Goal: Entertainment & Leisure: Consume media (video, audio)

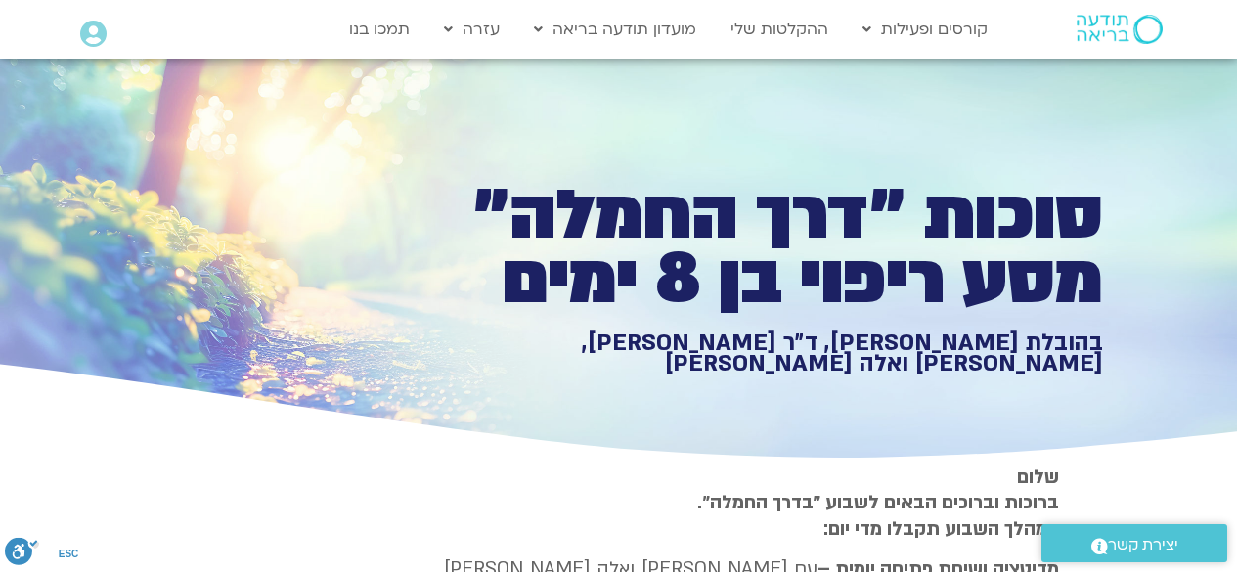
scroll to position [804, 0]
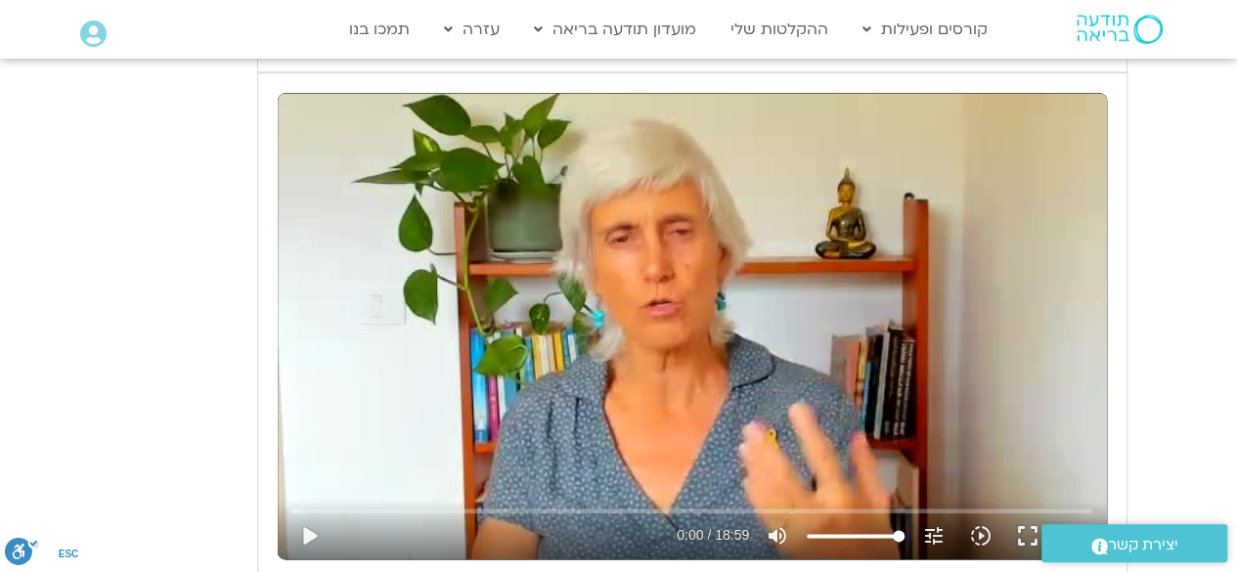
type input "851.4"
type input "1640.5"
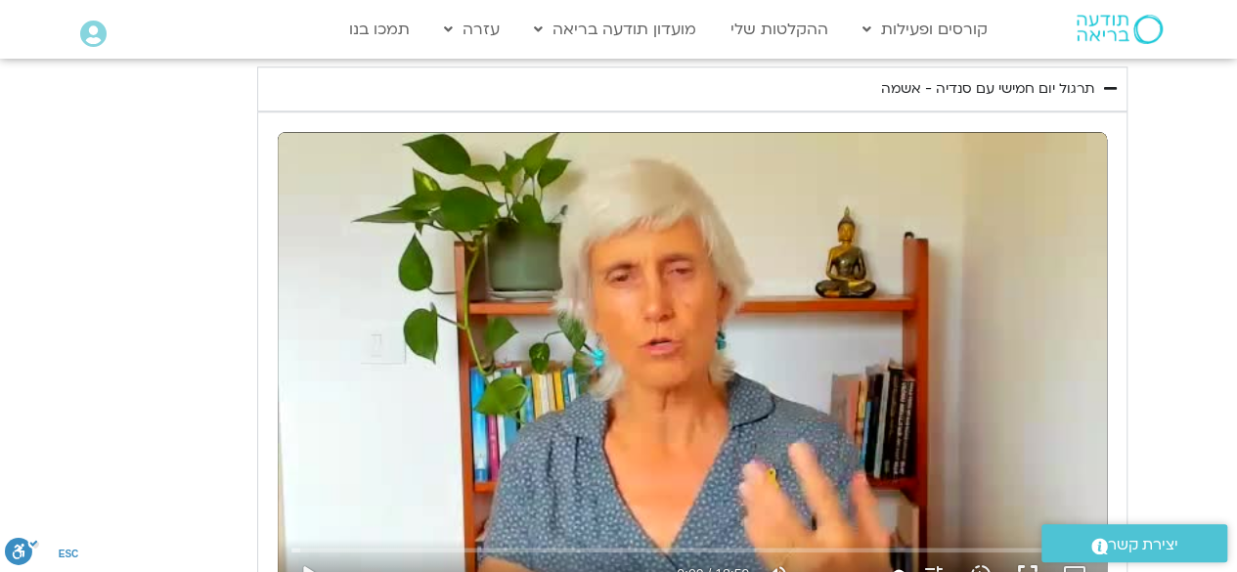
scroll to position [0, 0]
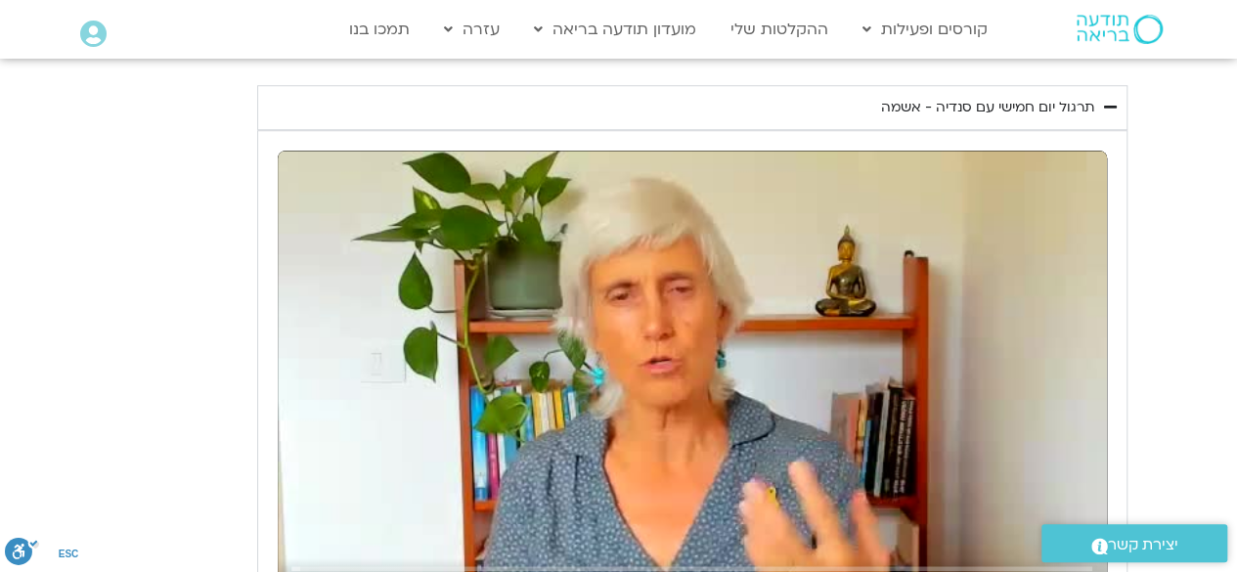
type input "851.4"
type input "1640.5"
type input "851.4"
type input "1640.5"
type input "851.4"
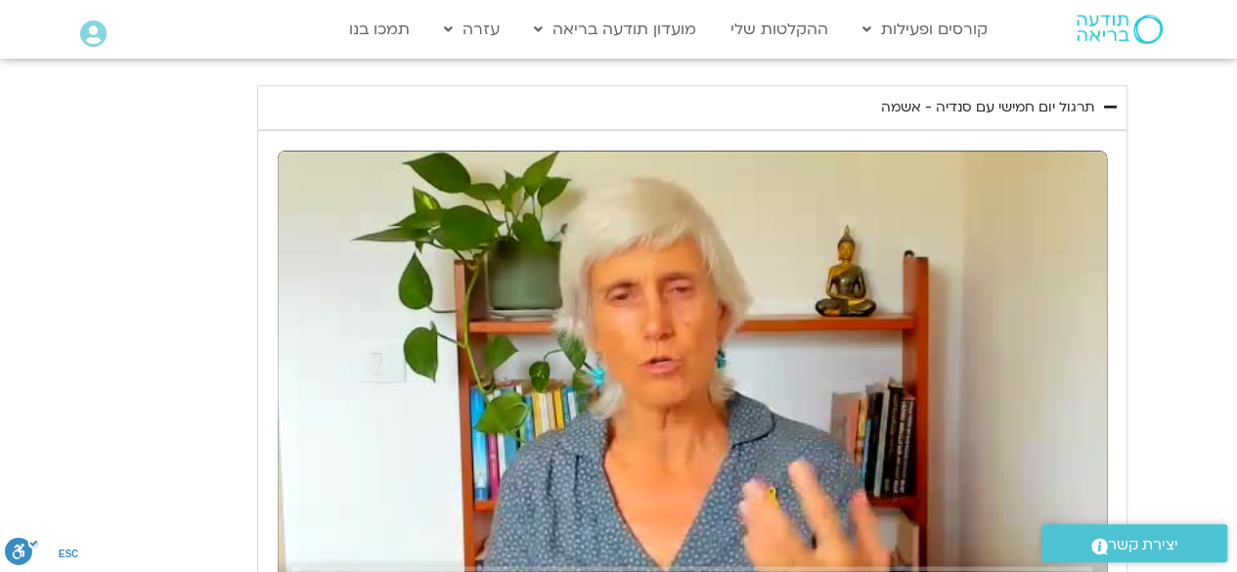
type input "1640.5"
type input "851.4"
type input "1640.5"
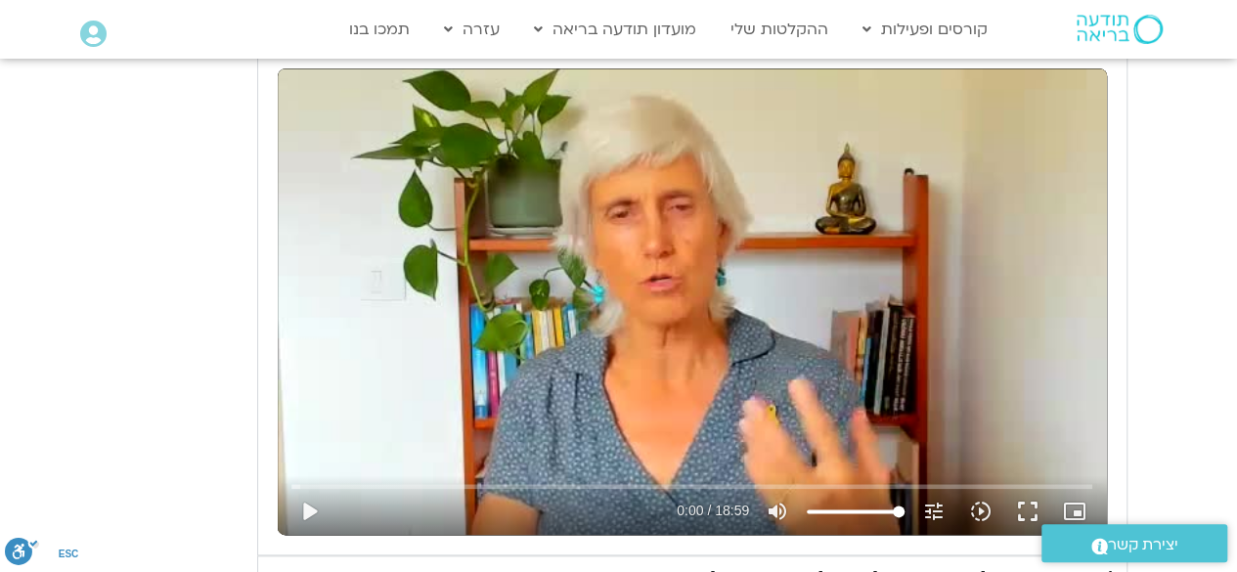
type input "851.4"
type input "1640.5"
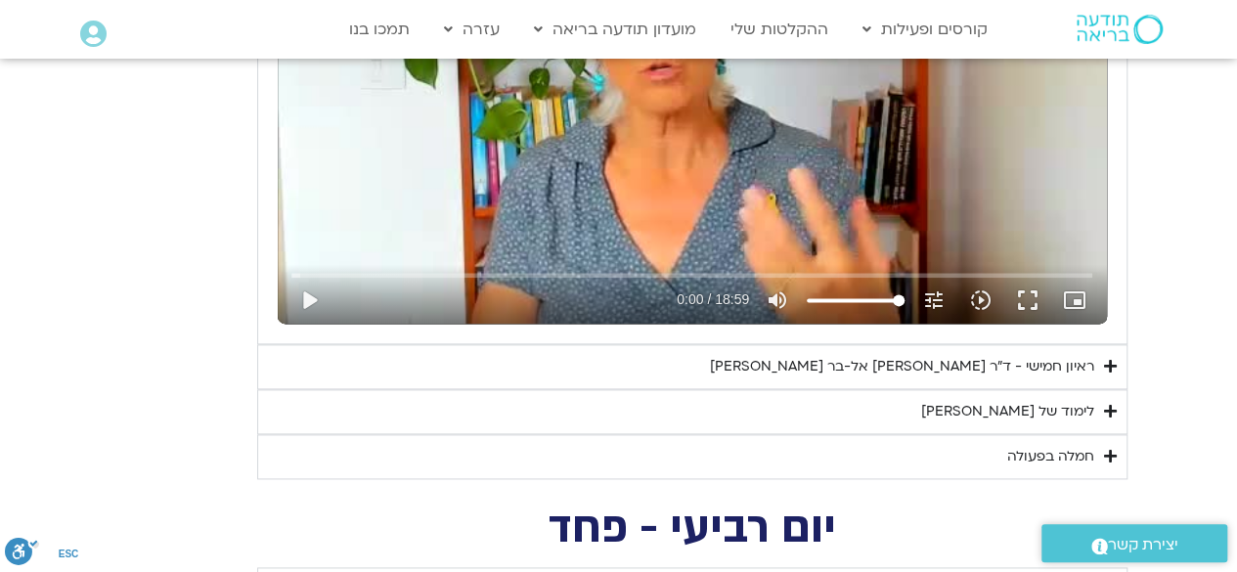
type input "851.4"
type input "1640.5"
type input "851.4"
type input "1640.5"
type input "851.4"
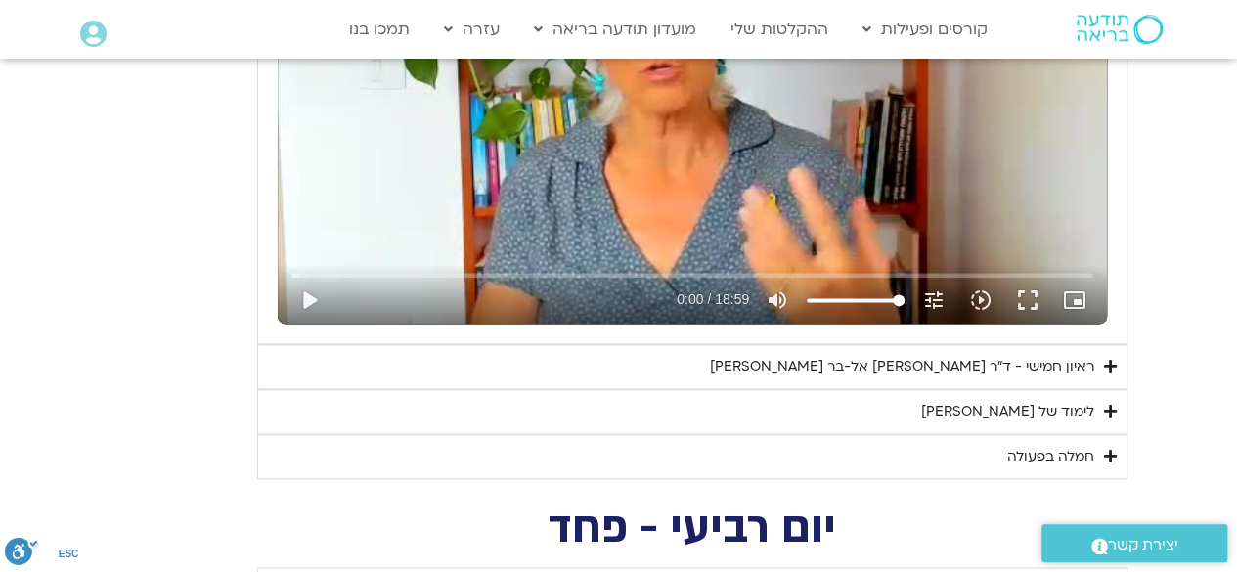
type input "1640.5"
type input "851.4"
type input "1640.5"
type input "851.4"
type input "1640.5"
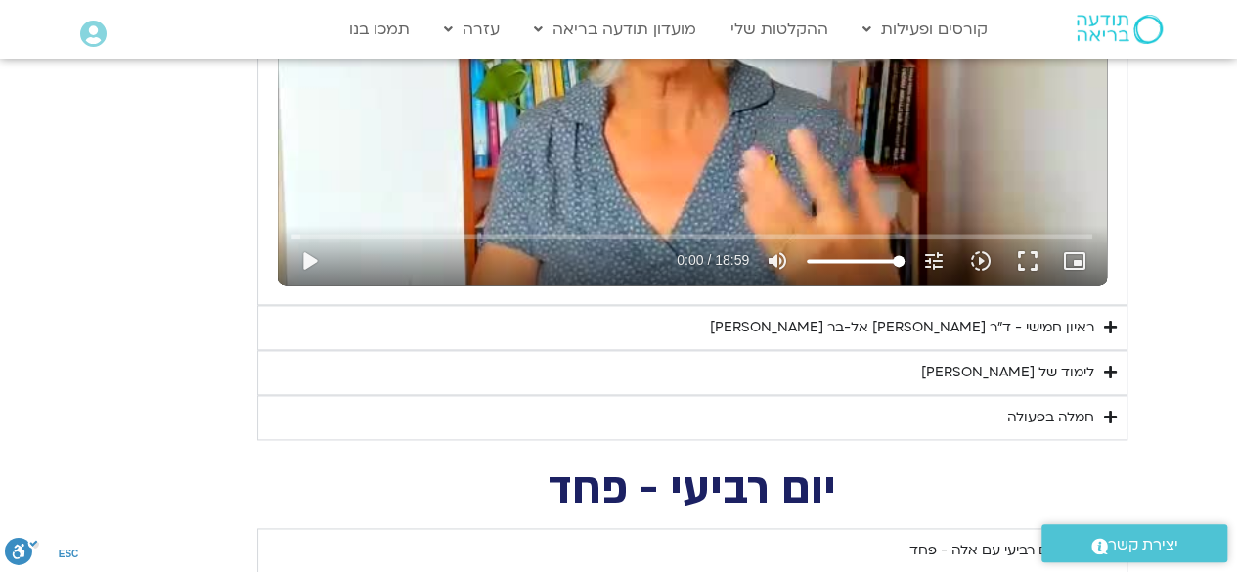
type input "851.4"
type input "1640.5"
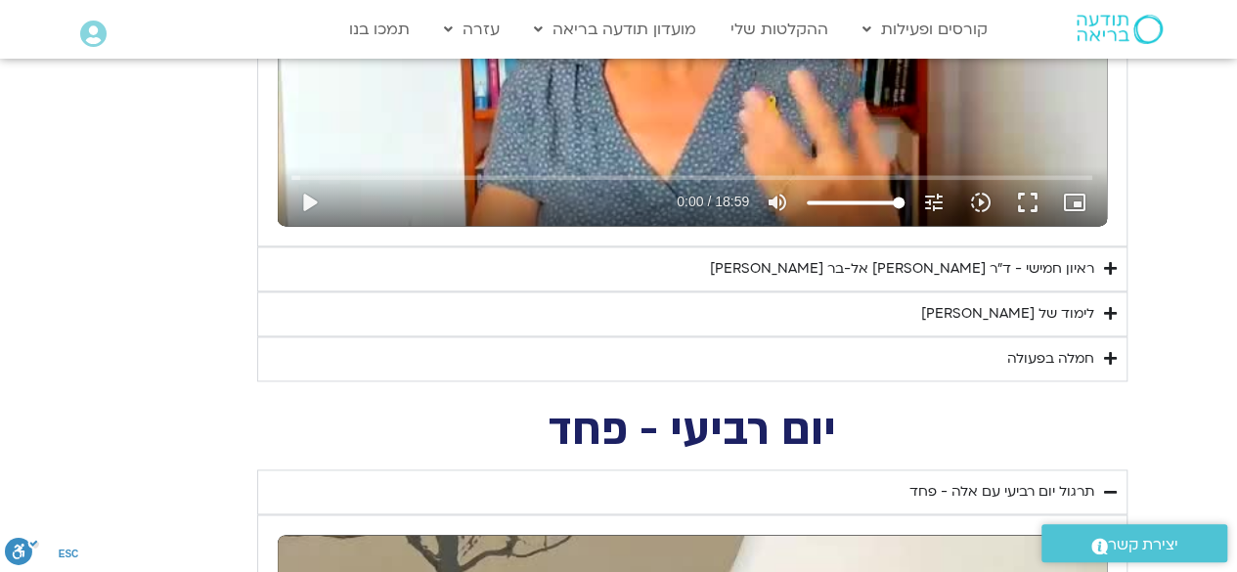
type input "851.4"
type input "1640.5"
type input "851.4"
type input "1640.5"
type input "851.4"
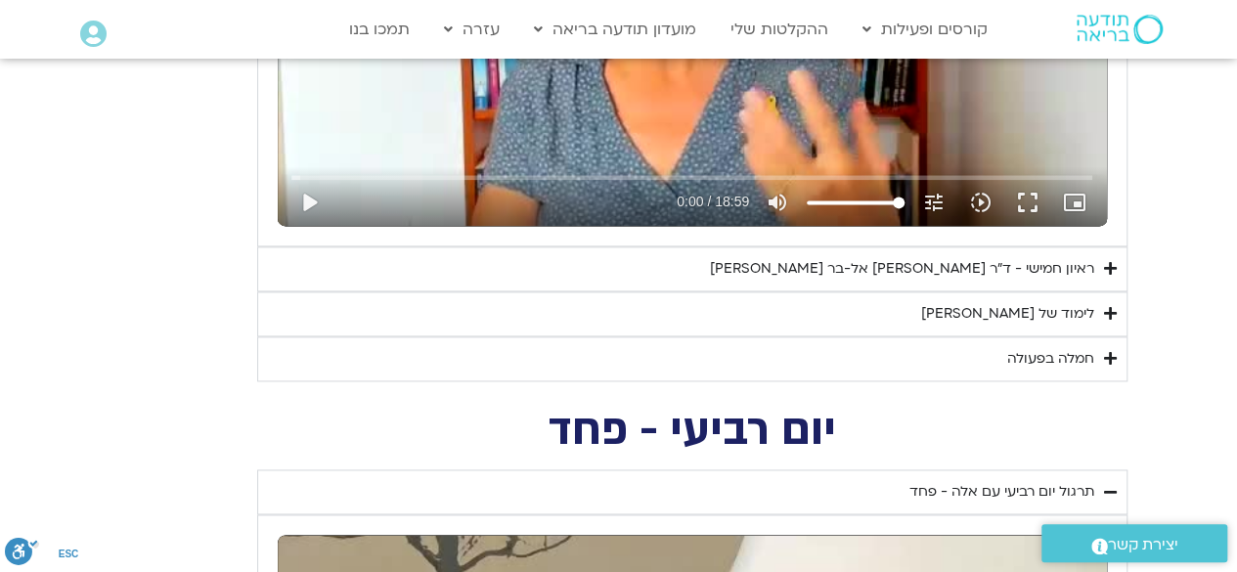
type input "1640.5"
type input "851.4"
type input "1640.5"
type input "851.4"
type input "1640.5"
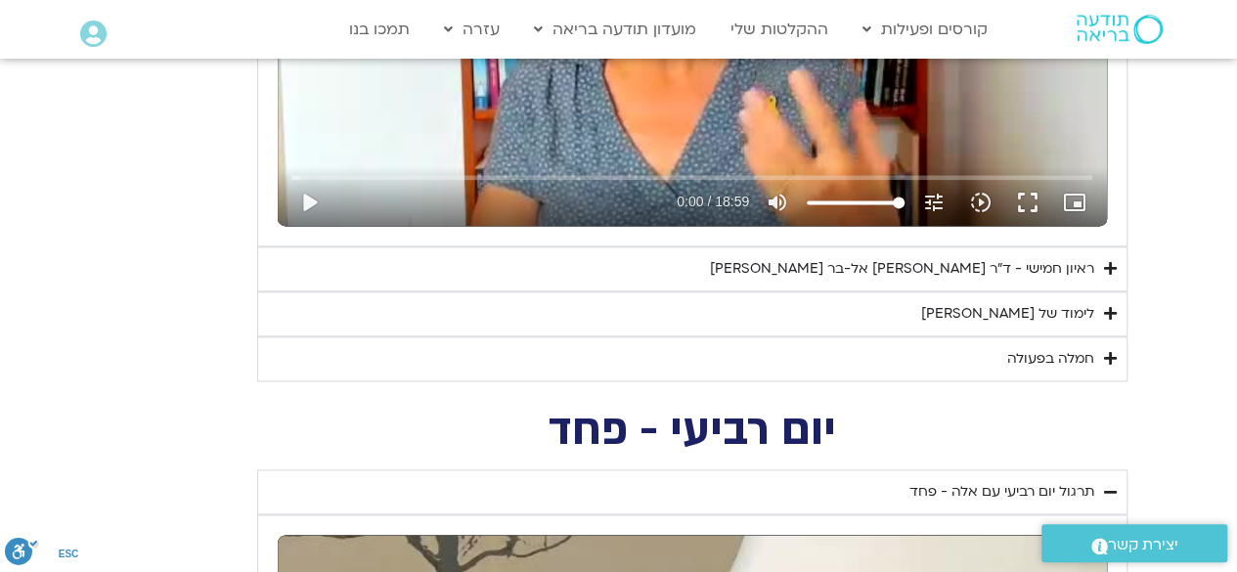
type input "851.4"
type input "1640.5"
type input "851.4"
type input "1640.5"
type input "851.4"
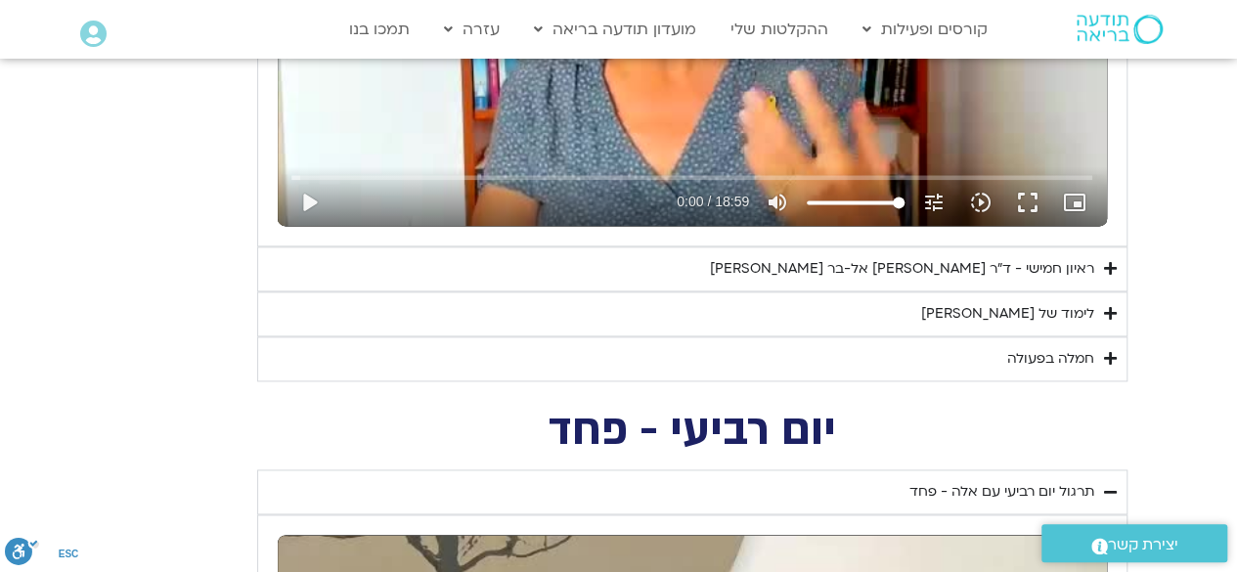
type input "1640.5"
type input "851.4"
type input "1640.5"
type input "851.4"
type input "1640.5"
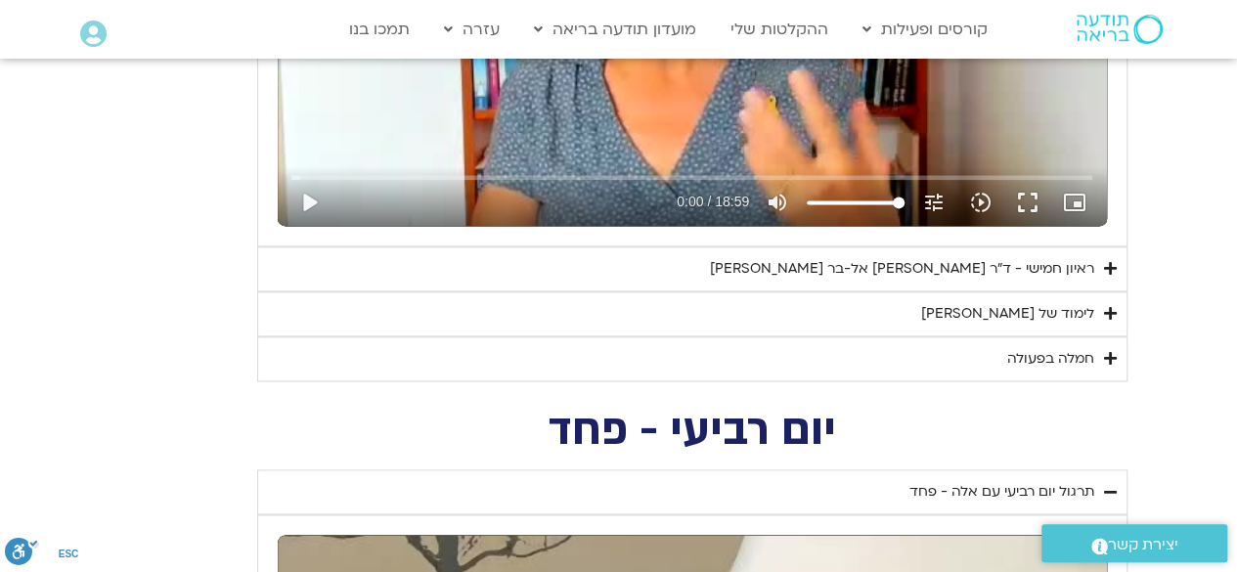
type input "851.4"
type input "1640.5"
type input "851.4"
type input "1640.5"
type input "851.4"
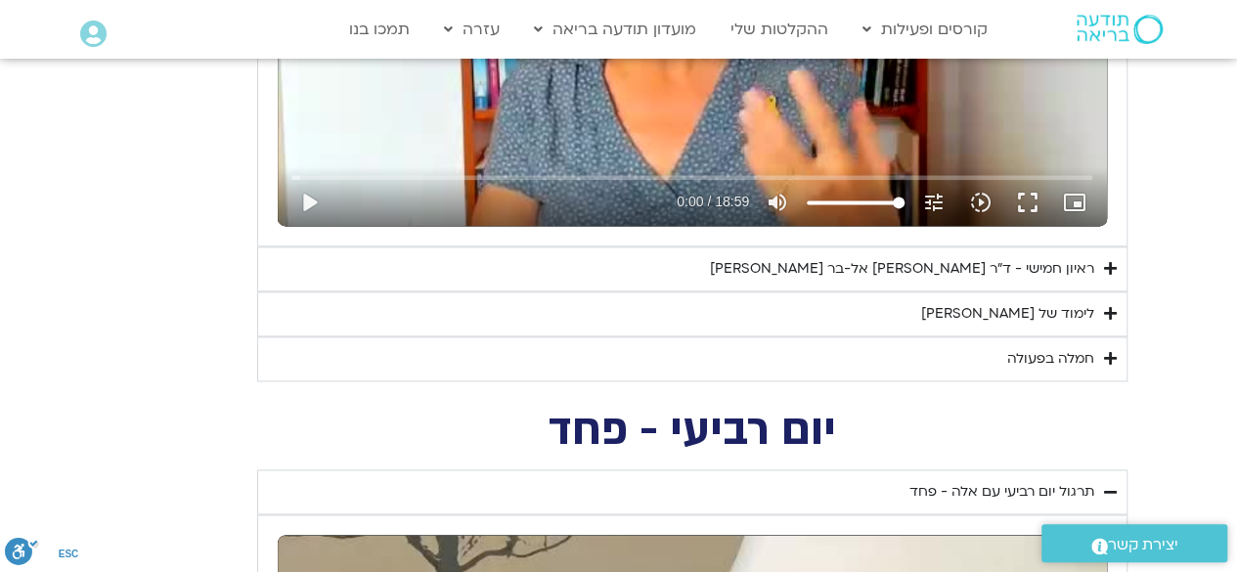
type input "1640.5"
type input "851.4"
type input "1640.5"
type input "851.4"
type input "1640.5"
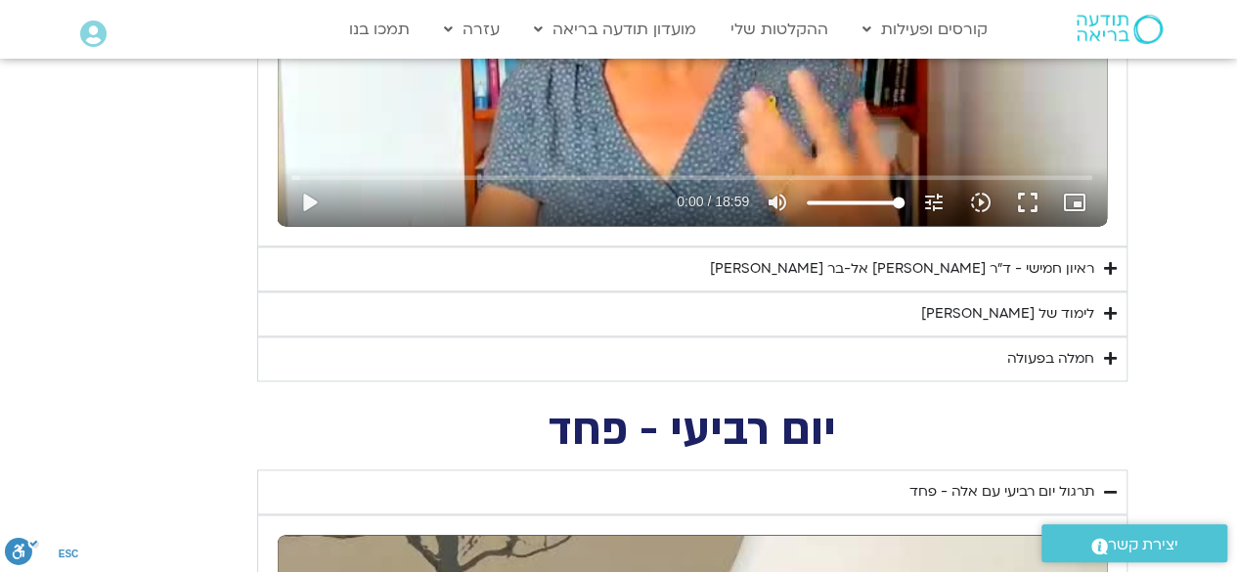
type input "851.4"
type input "1640.5"
type input "851.4"
type input "1640.5"
type input "851.4"
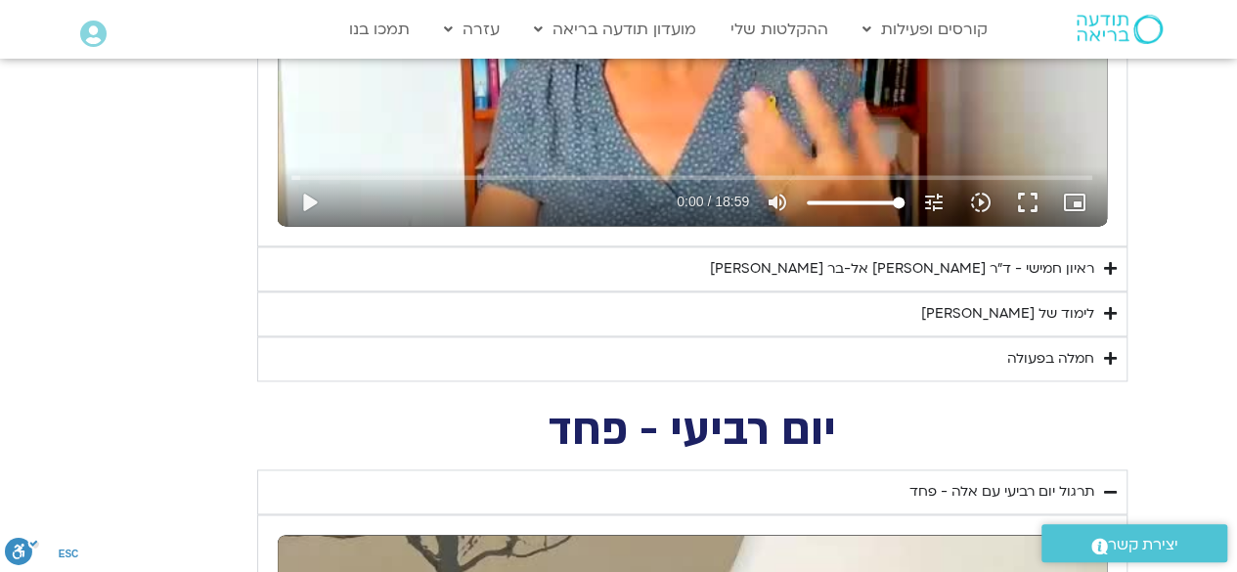
type input "1640.5"
type input "851.4"
type input "1640.5"
type input "851.4"
type input "1640.5"
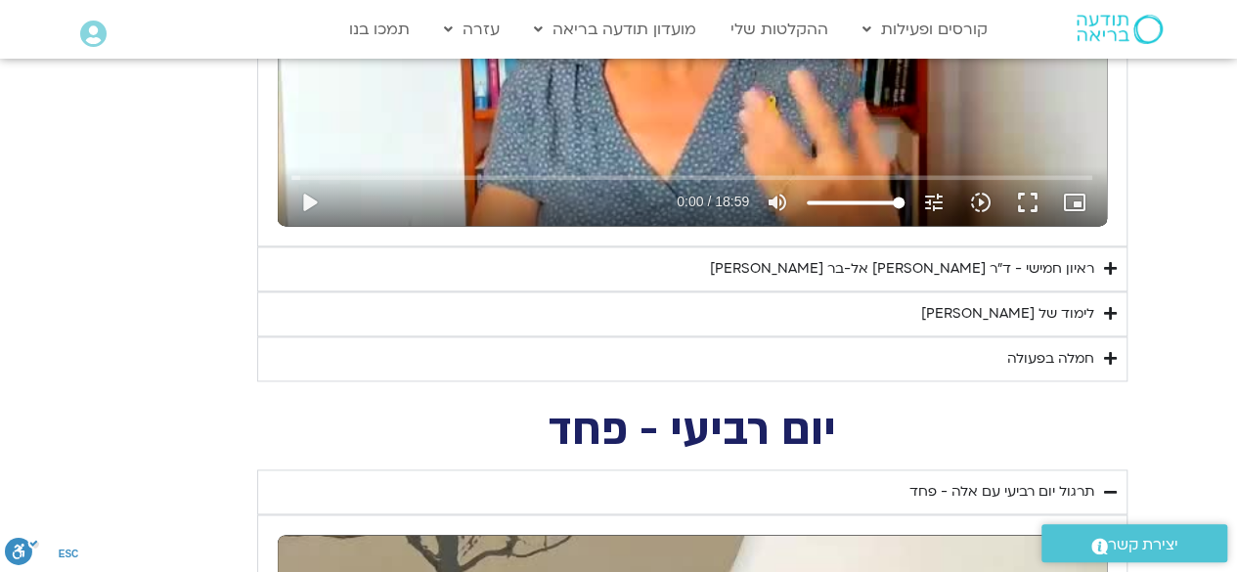
type input "851.4"
type input "1640.5"
type input "851.4"
type input "1640.5"
type input "851.4"
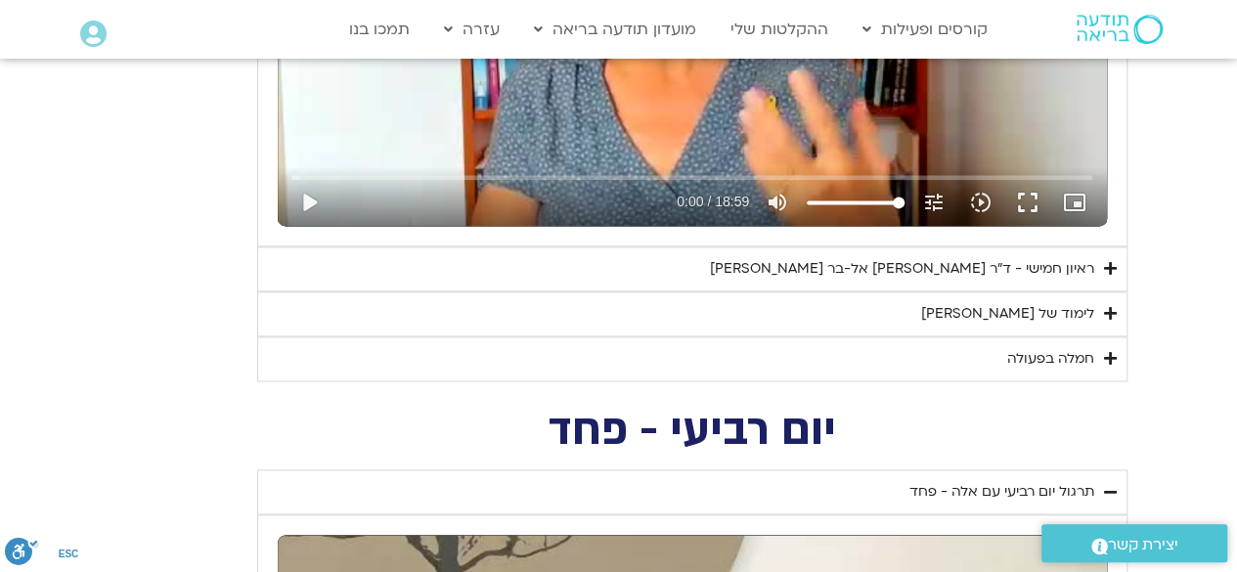
type input "1640.5"
type input "851.4"
type input "1640.5"
type input "851.4"
type input "1640.5"
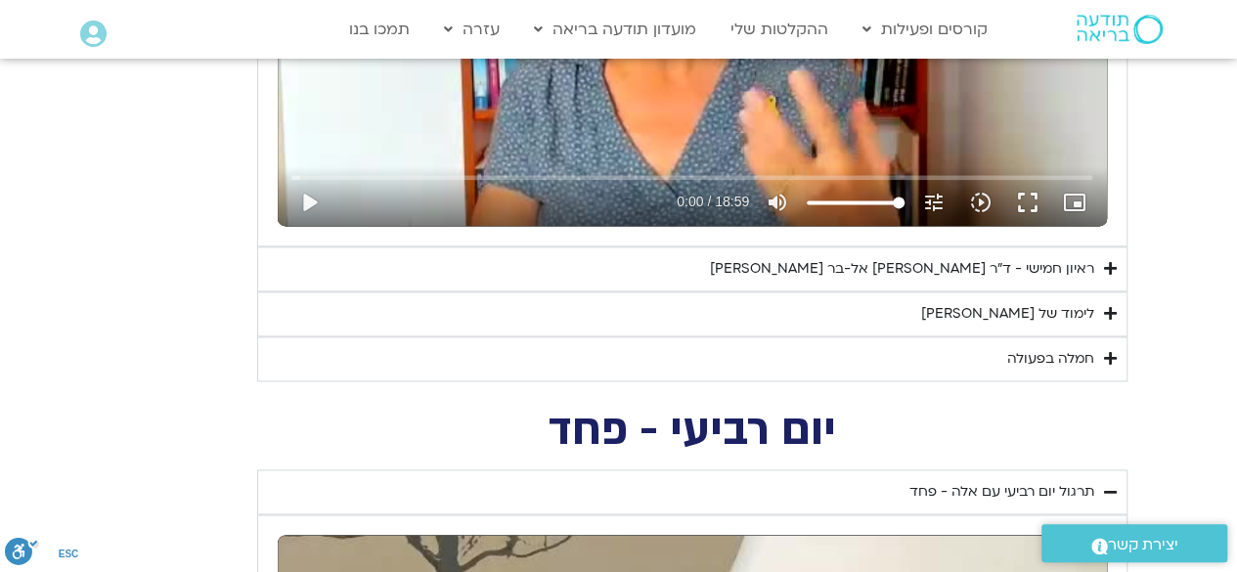
type input "851.4"
type input "1640.5"
type input "851.4"
type input "1640.5"
type input "851.4"
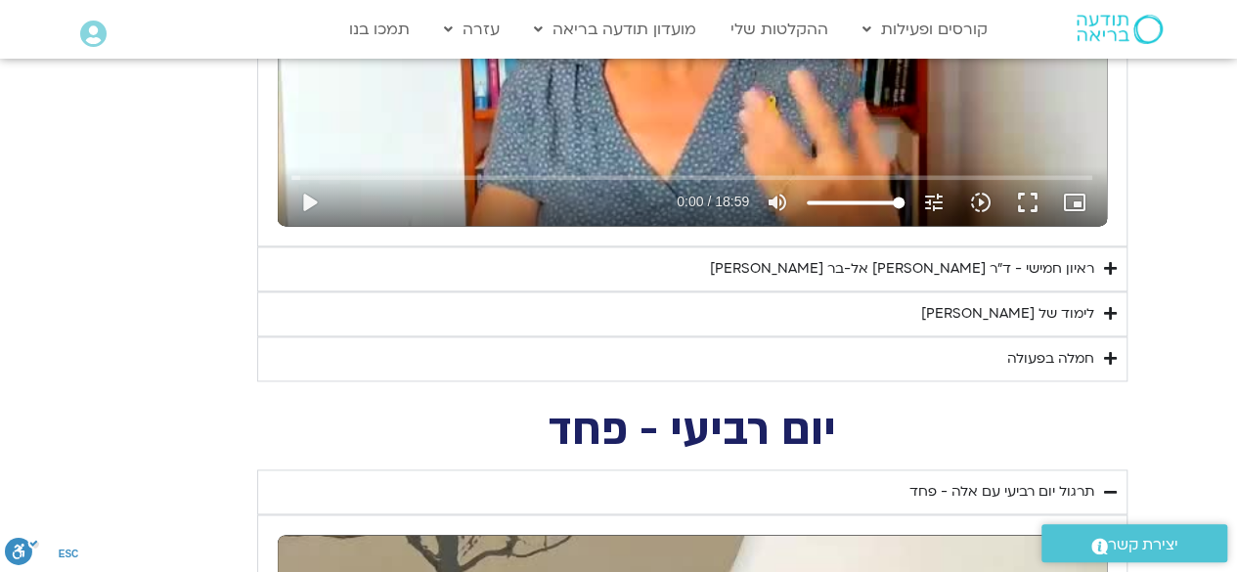
type input "1640.5"
type input "851.4"
type input "1640.5"
type input "851.4"
type input "1640.5"
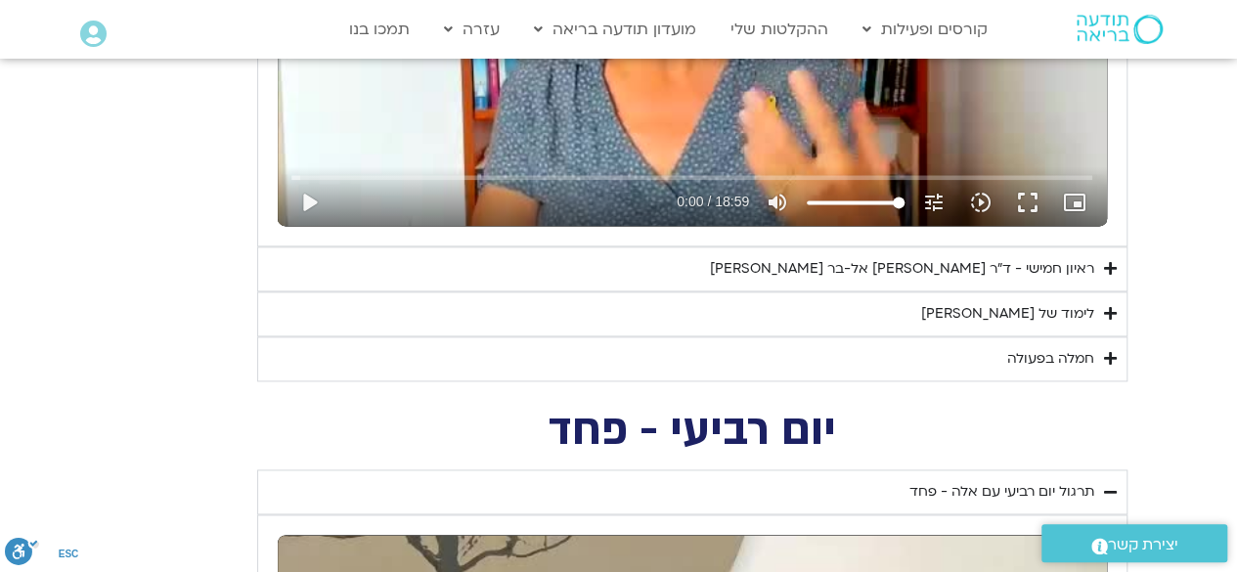
type input "851.4"
type input "1640.5"
click at [952, 273] on div "ראיון חמישי - ד"ר [PERSON_NAME] אל-בר [PERSON_NAME]" at bounding box center [902, 268] width 384 height 23
type input "851.4"
type input "1640.5"
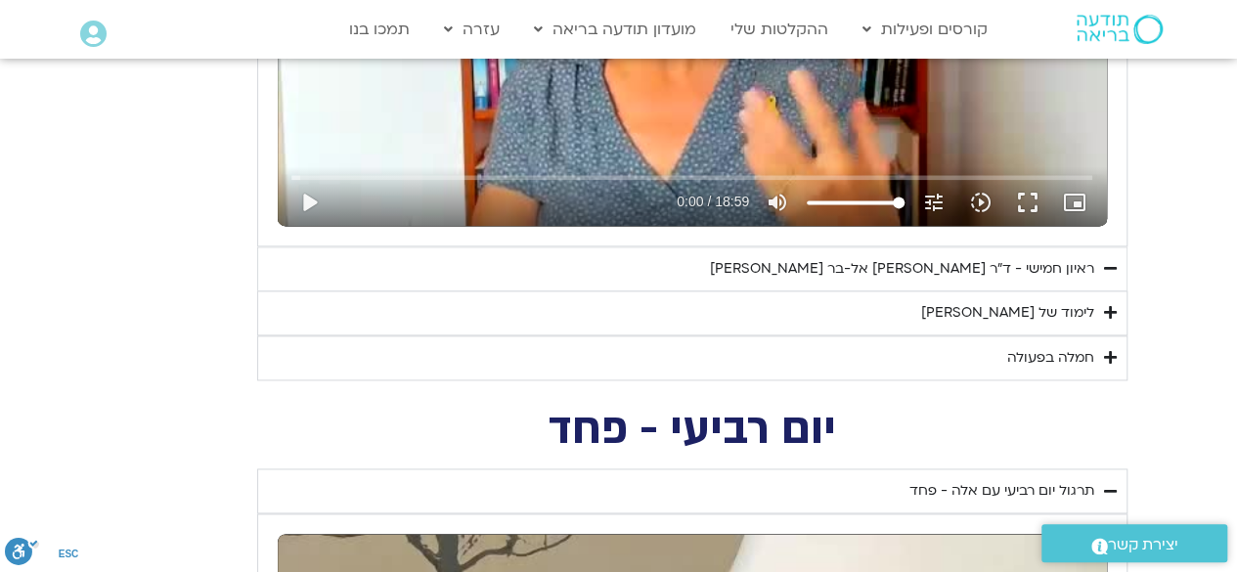
type input "851.4"
type input "1640.5"
type input "851.4"
type input "1640.5"
type input "851.4"
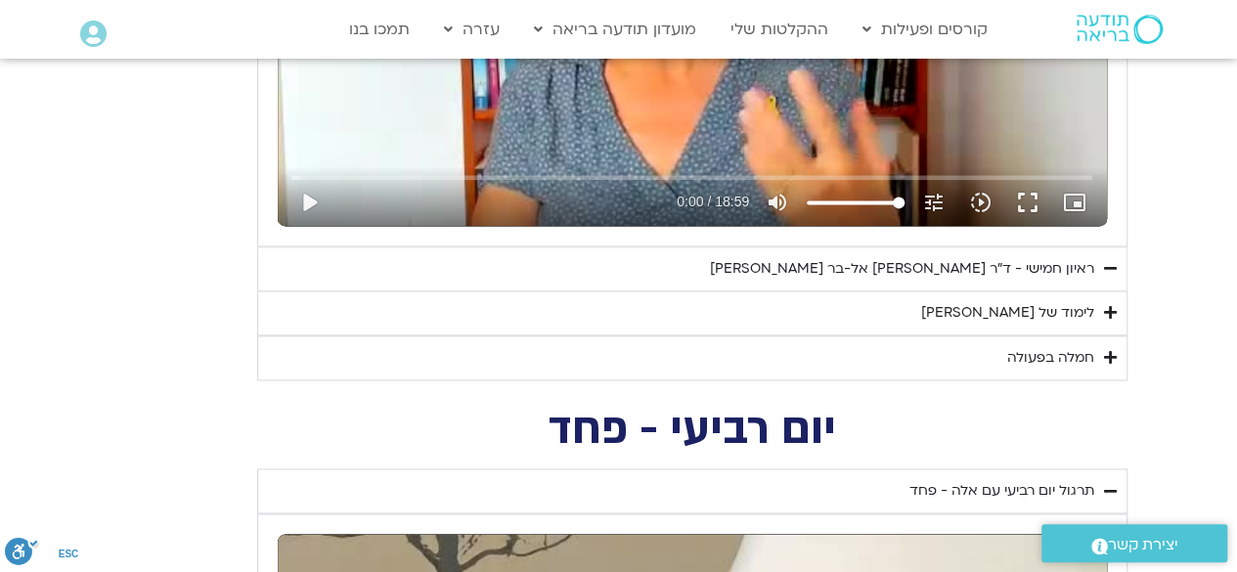
type input "1640.5"
type input "851.4"
type input "1640.5"
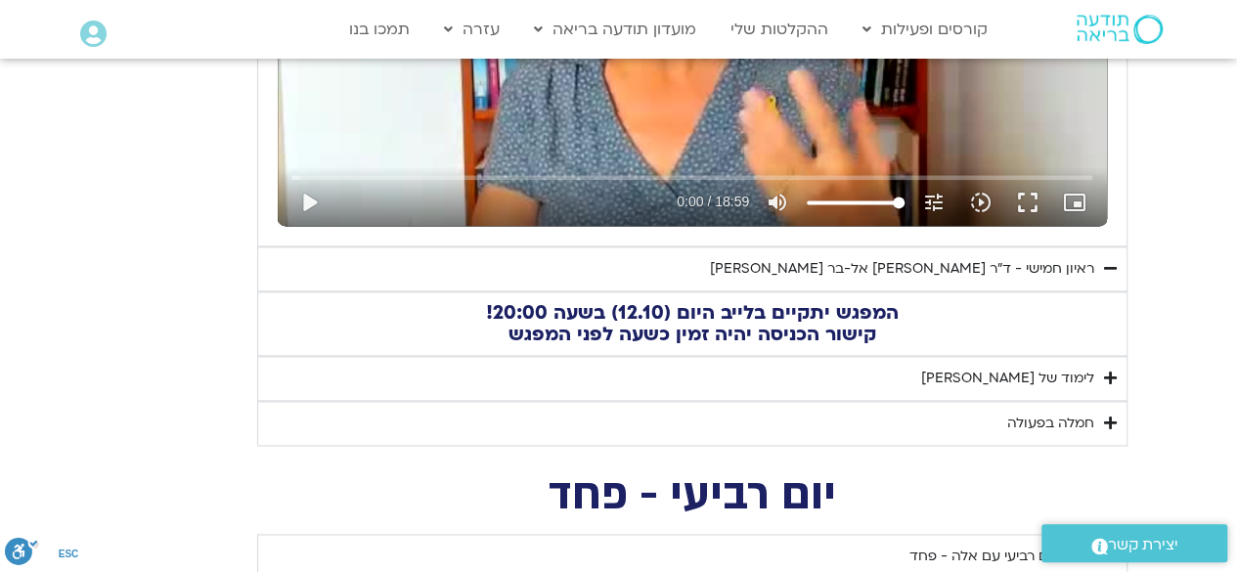
type input "851.4"
type input "1640.5"
type input "851.4"
type input "1640.5"
type input "851.4"
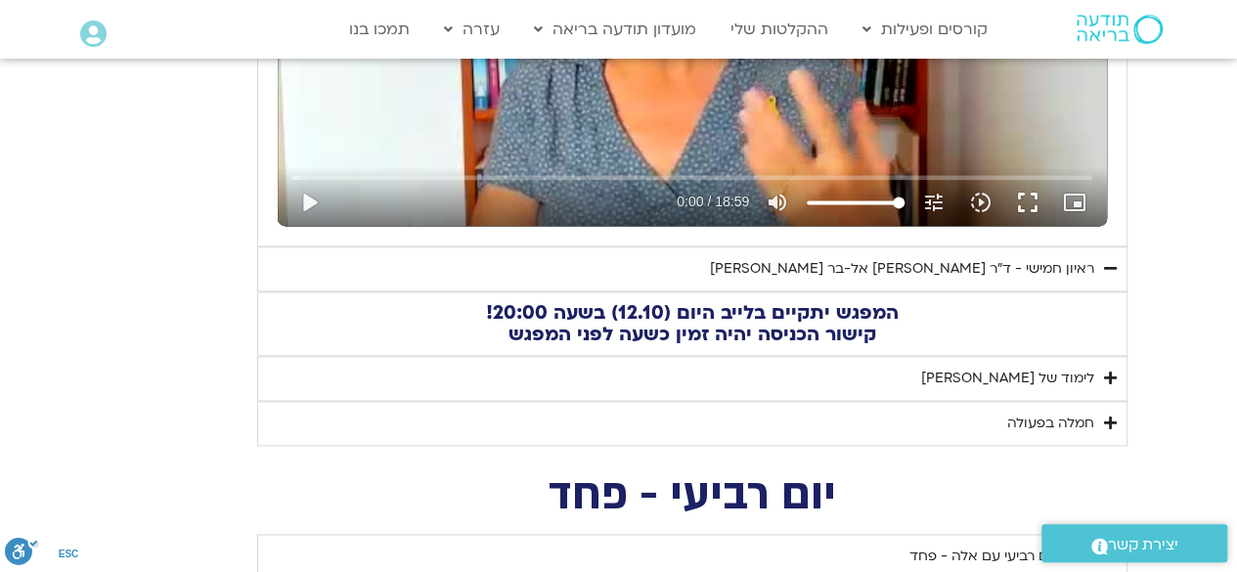
type input "1640.5"
type input "851.4"
type input "1640.5"
type input "851.4"
type input "1640.5"
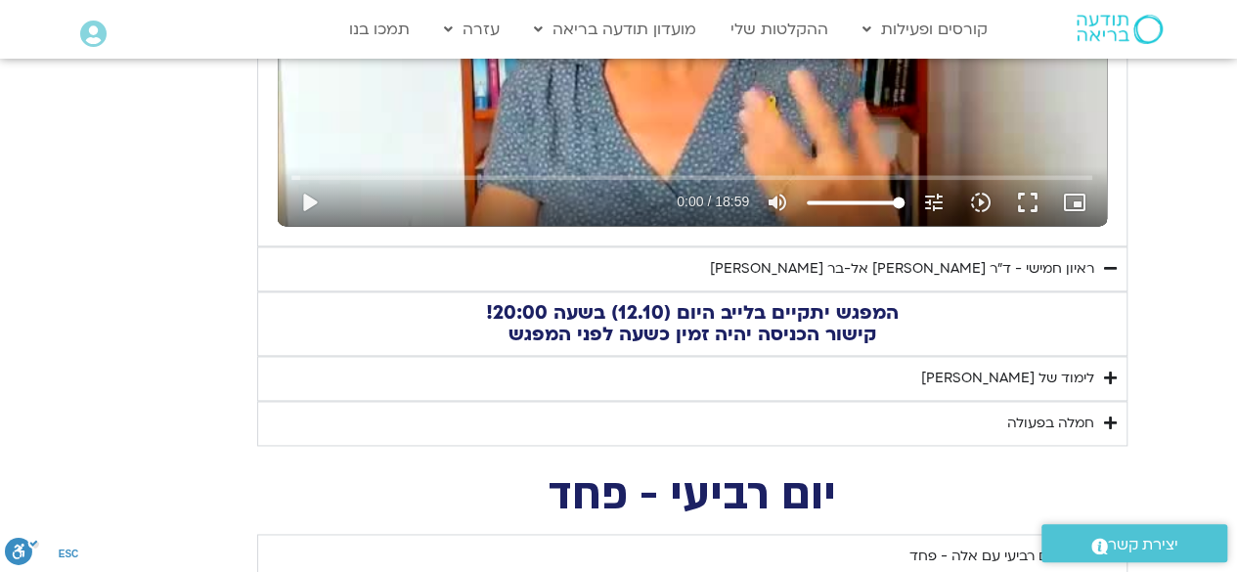
type input "851.4"
type input "1640.5"
type input "851.4"
type input "1640.5"
type input "851.4"
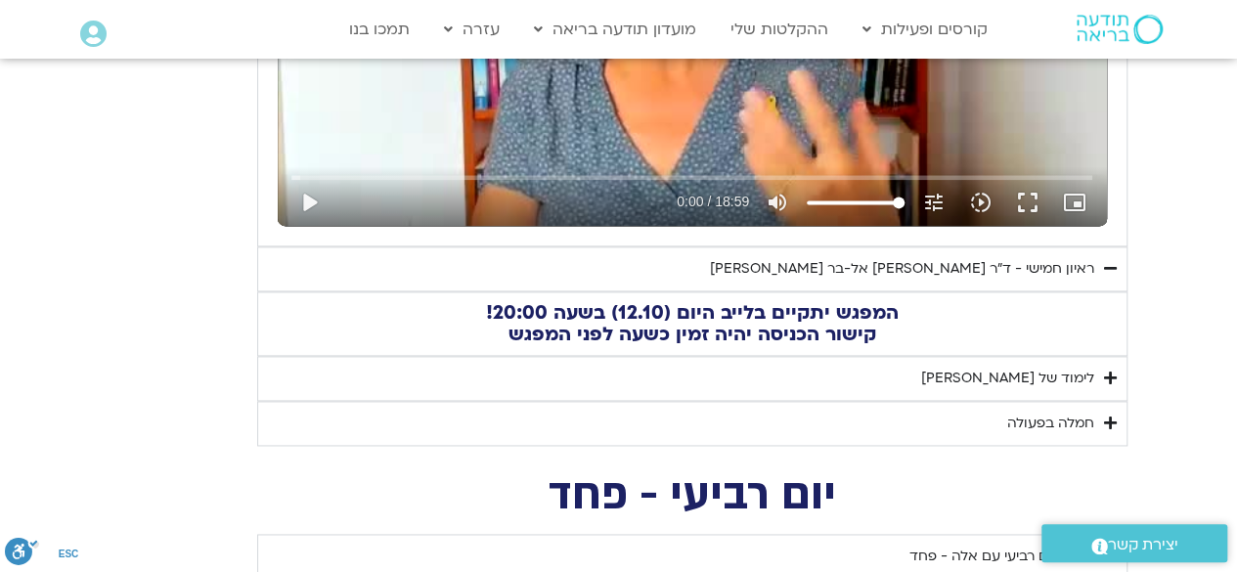
type input "1640.5"
type input "851.4"
type input "1640.5"
type input "851.4"
type input "1640.5"
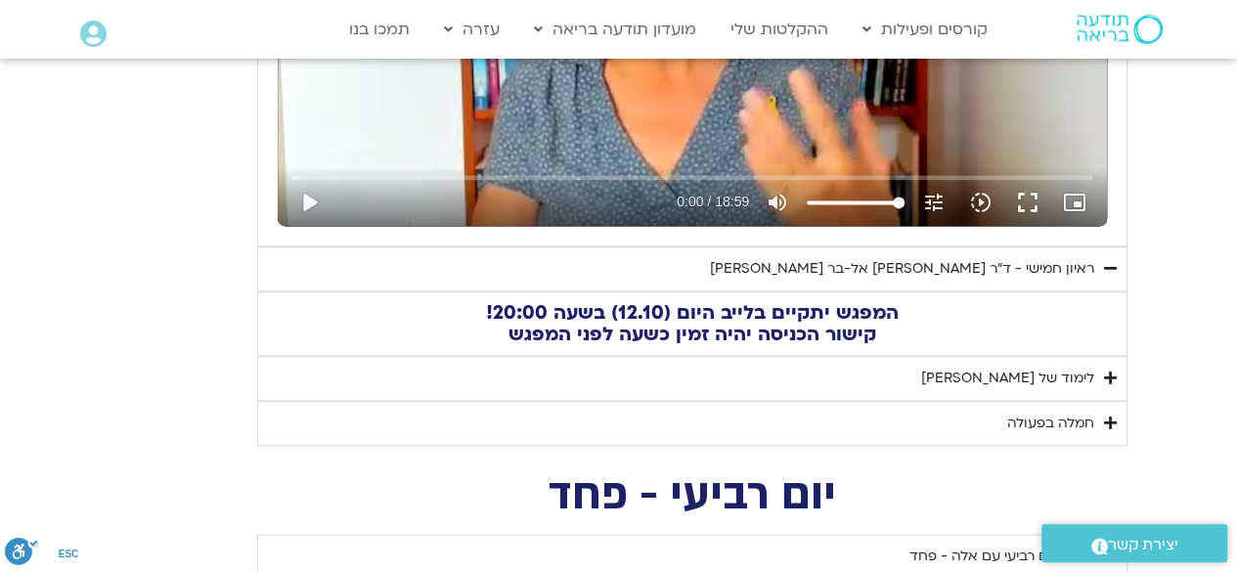
type input "851.4"
type input "1640.5"
type input "851.4"
type input "1640.5"
type input "851.4"
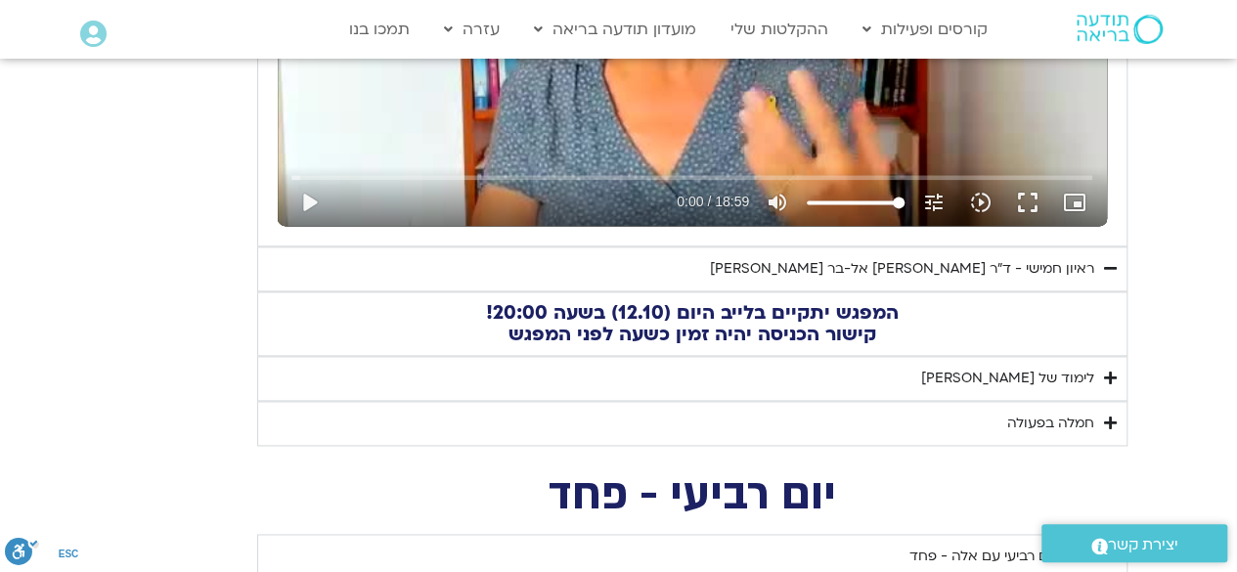
type input "1640.5"
type input "851.4"
type input "1640.5"
type input "851.4"
type input "1640.5"
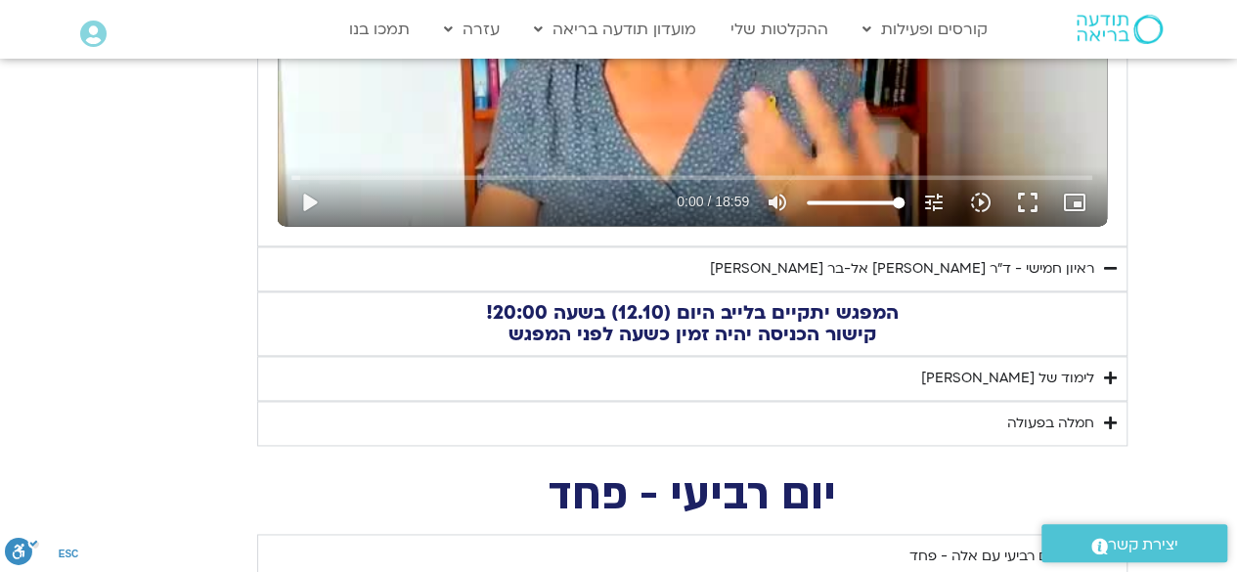
type input "851.4"
type input "1640.5"
type input "851.4"
type input "1640.5"
type input "851.4"
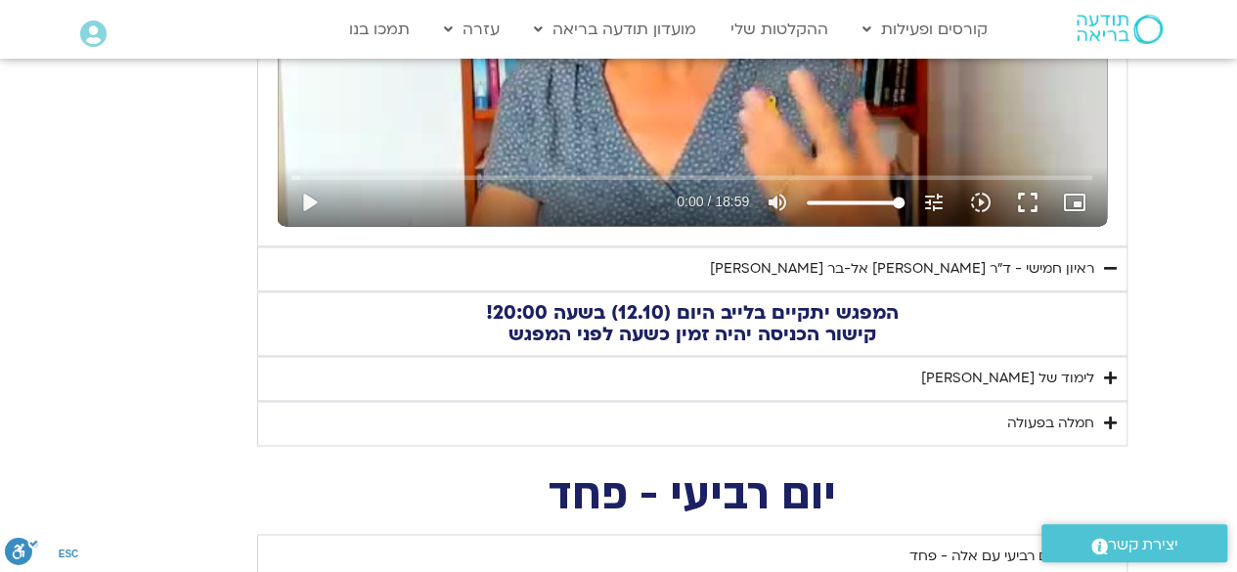
type input "1640.5"
type input "851.4"
type input "1640.5"
type input "851.4"
type input "1640.5"
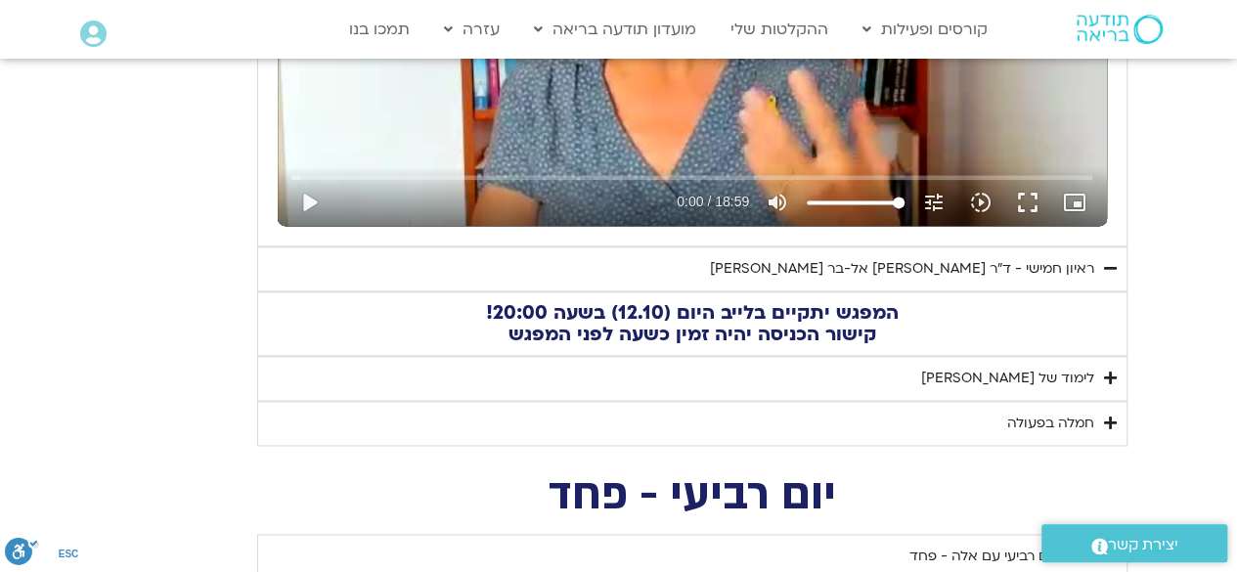
type input "851.4"
type input "1640.5"
type input "851.4"
type input "1640.5"
type input "851.4"
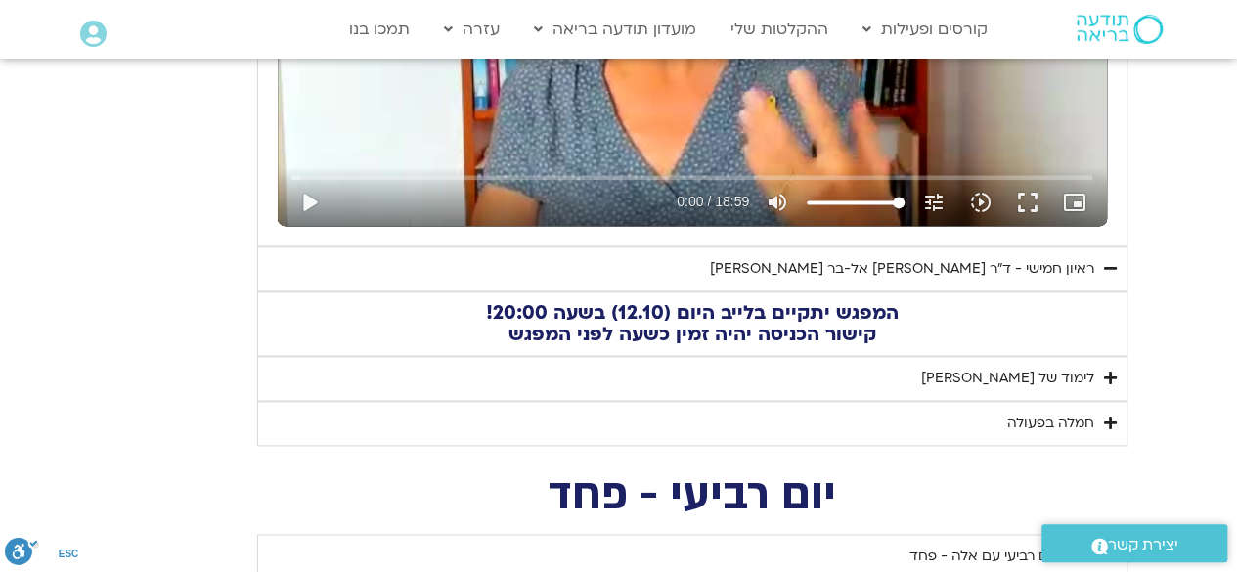
type input "1640.5"
type input "851.4"
type input "1640.5"
type input "851.4"
type input "1640.5"
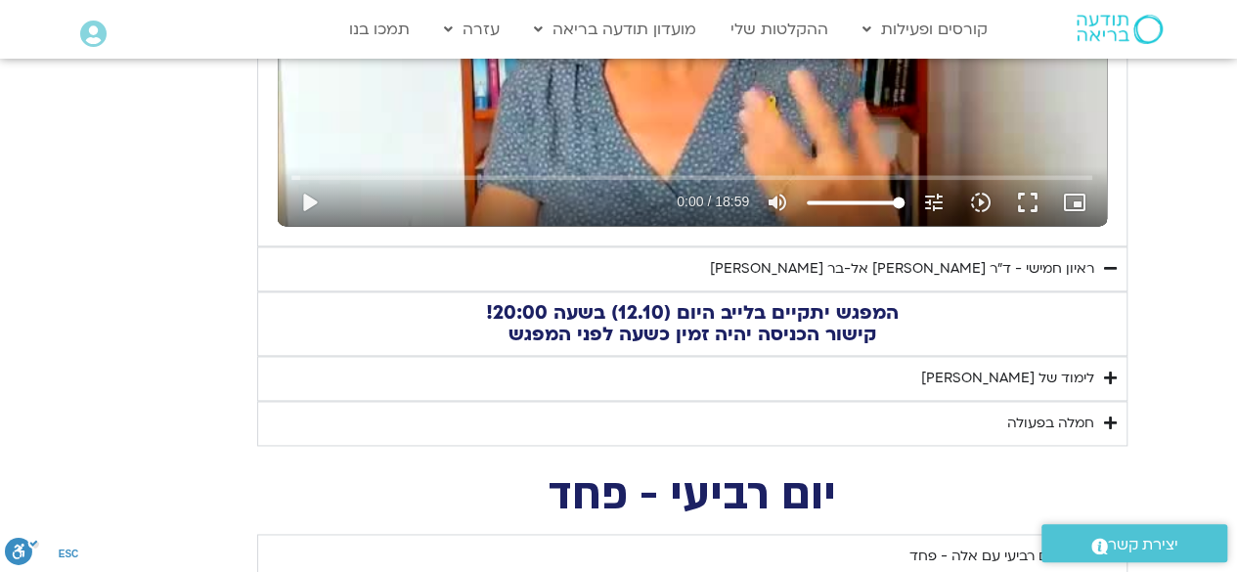
type input "851.4"
type input "1640.5"
type input "851.4"
type input "1640.5"
type input "851.4"
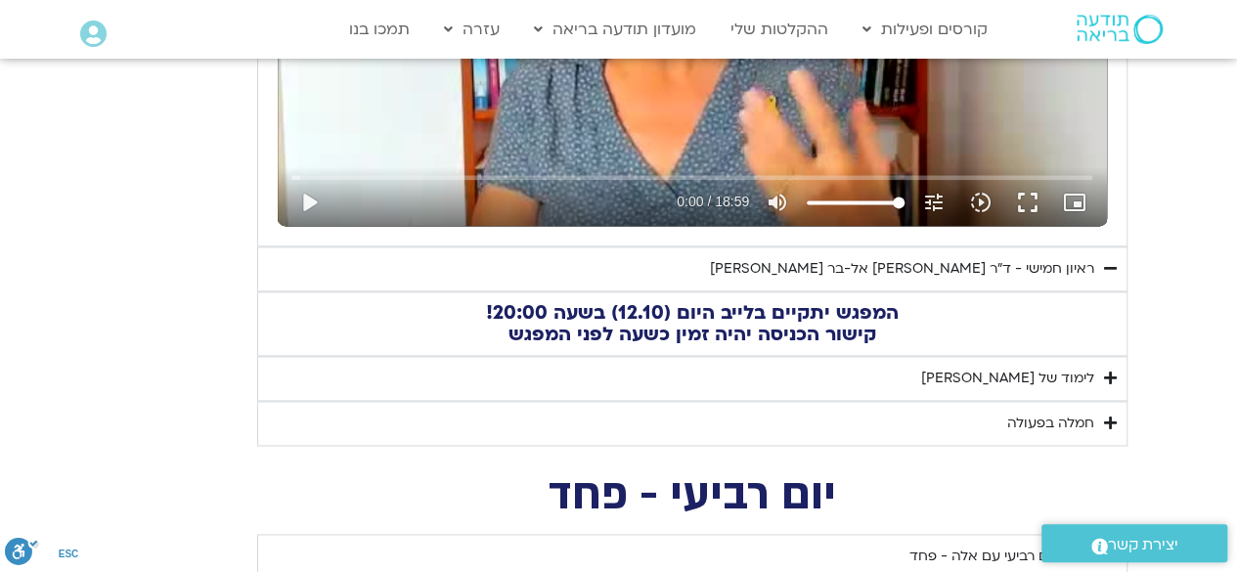
type input "1640.5"
type input "851.4"
type input "1640.5"
type input "851.4"
type input "1640.5"
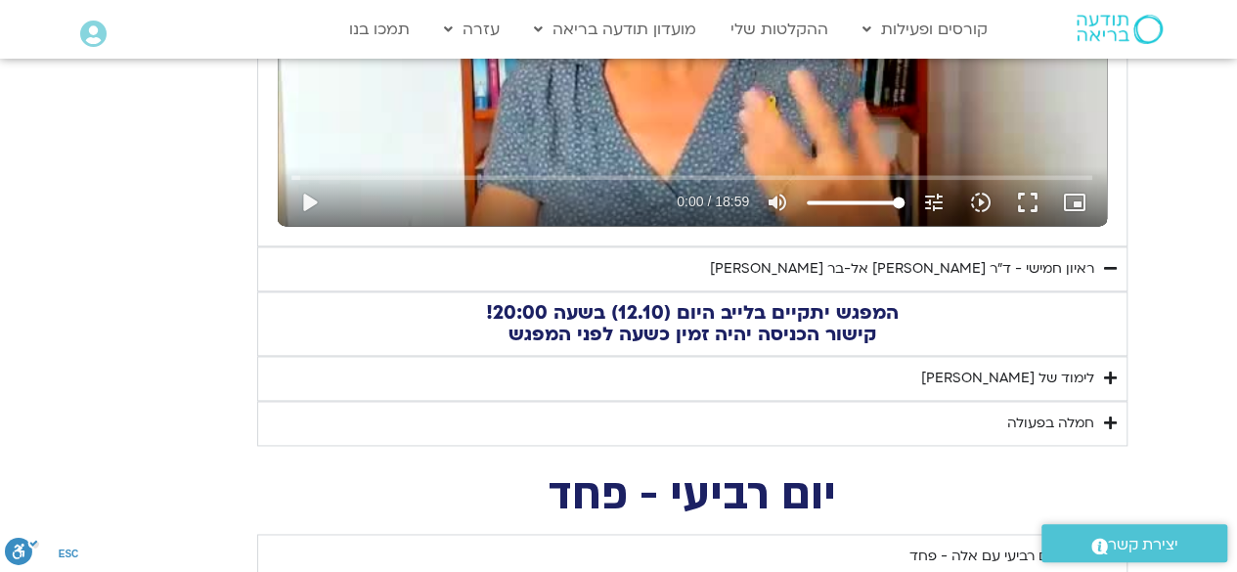
type input "851.4"
type input "1640.5"
type input "851.4"
type input "1640.5"
type input "851.4"
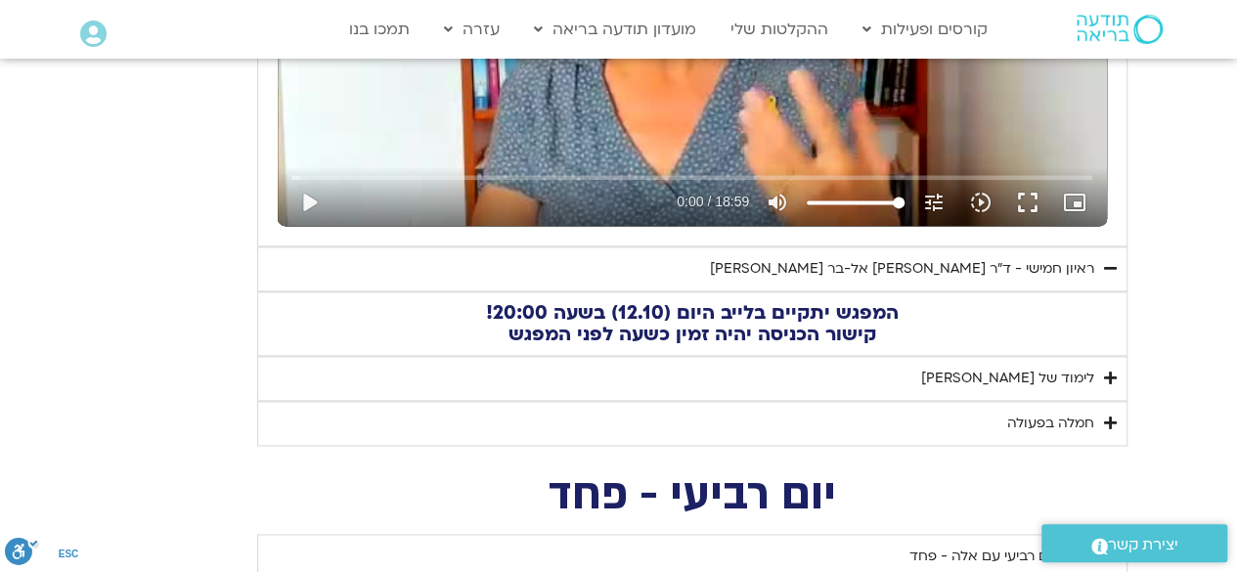
type input "1640.5"
type input "851.4"
type input "1640.5"
type input "851.4"
type input "1640.5"
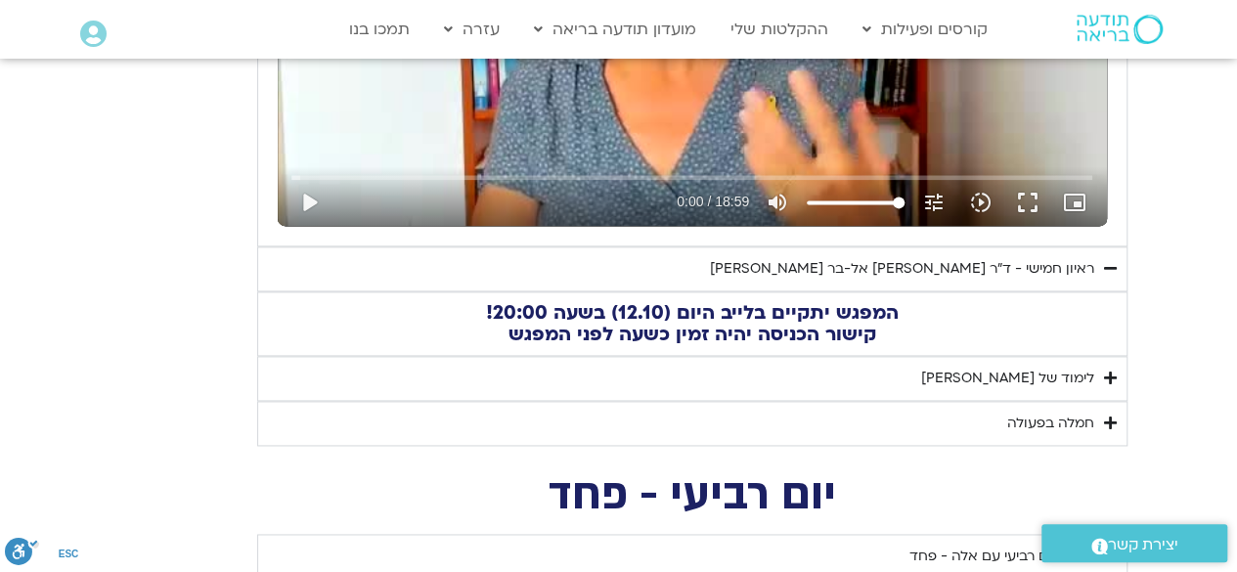
type input "851.4"
type input "1640.5"
type input "851.4"
type input "1640.5"
type input "851.4"
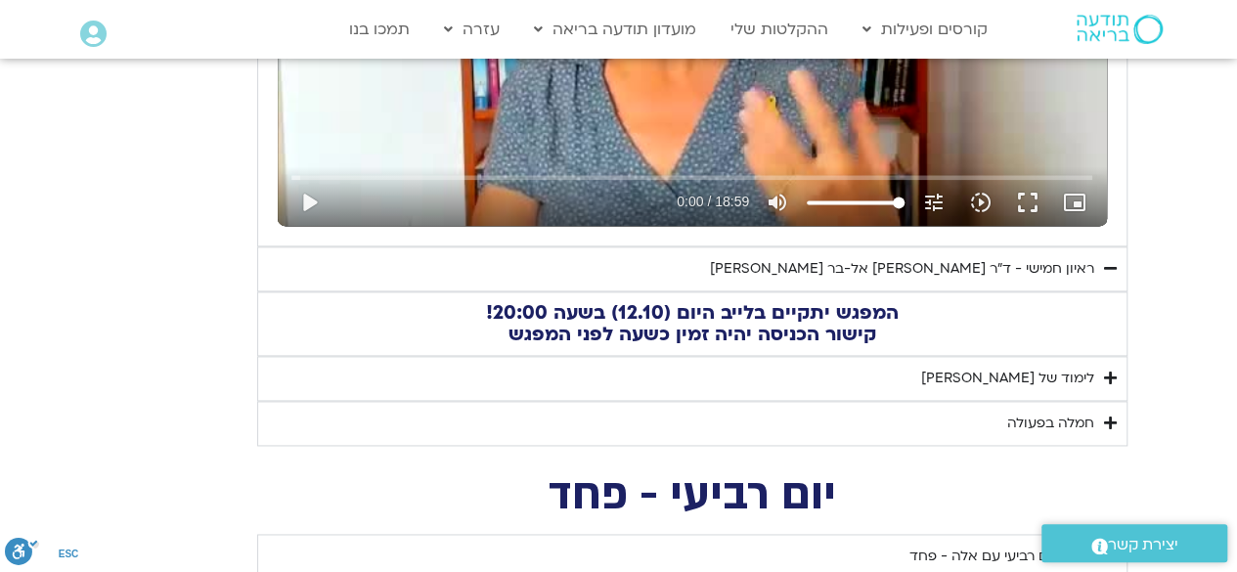
type input "1640.5"
type input "851.4"
type input "1640.5"
type input "851.4"
type input "1640.5"
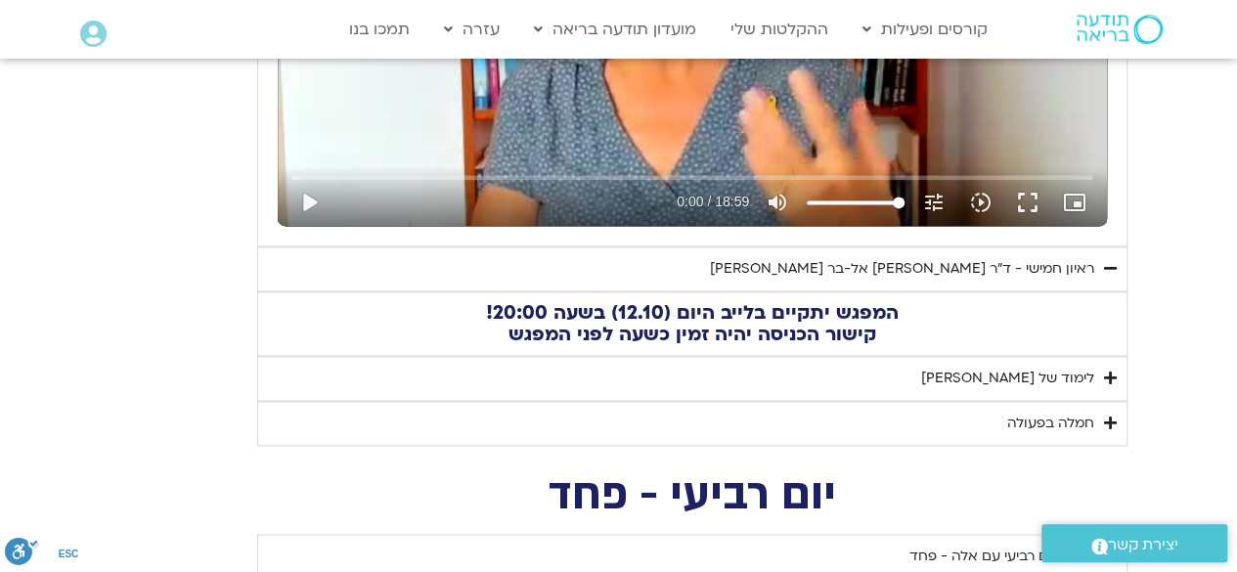
type input "851.4"
type input "1640.5"
type input "851.4"
type input "1640.5"
type input "851.4"
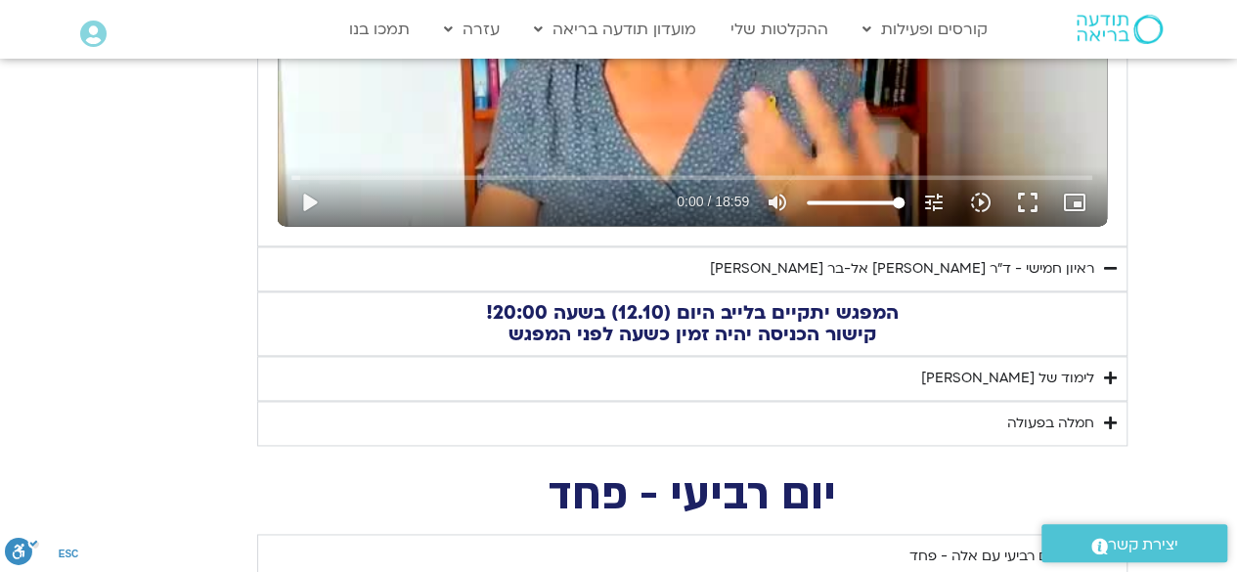
type input "1640.5"
type input "851.4"
type input "1640.5"
type input "851.4"
type input "1640.5"
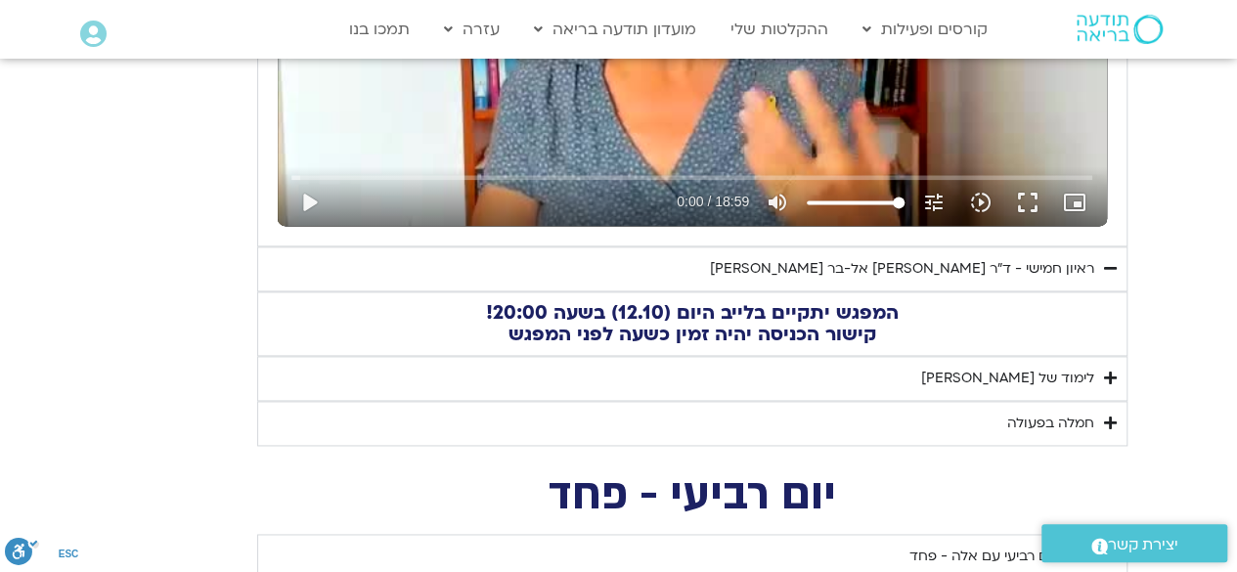
type input "851.4"
type input "1640.5"
type input "851.4"
type input "1640.5"
type input "851.4"
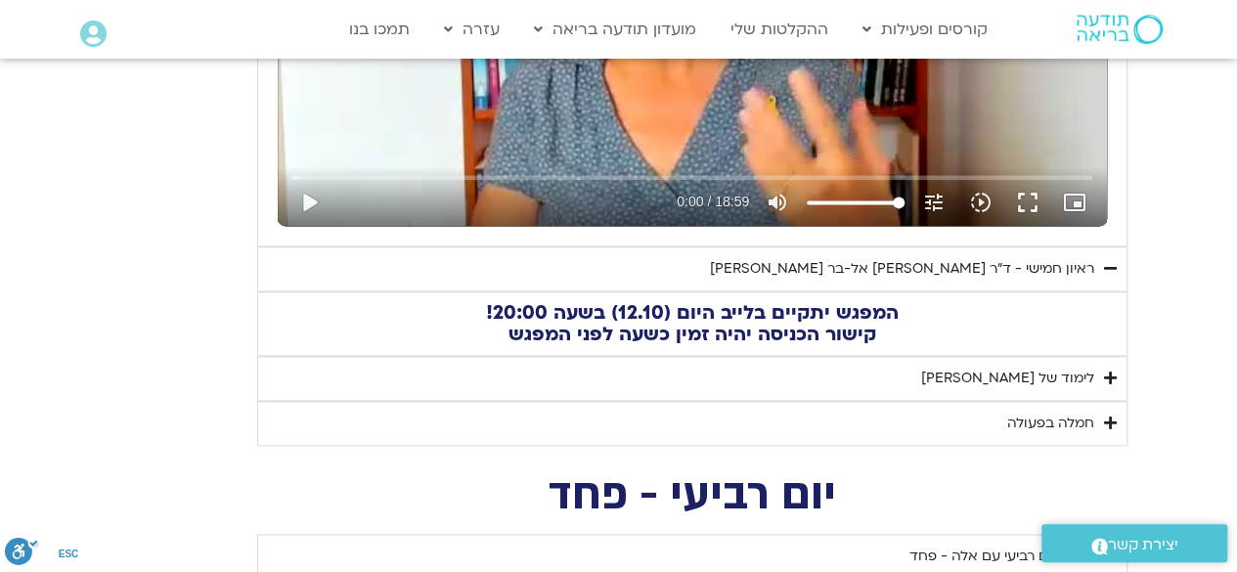
type input "1640.5"
type input "851.4"
type input "1640.5"
type input "851.4"
type input "1640.5"
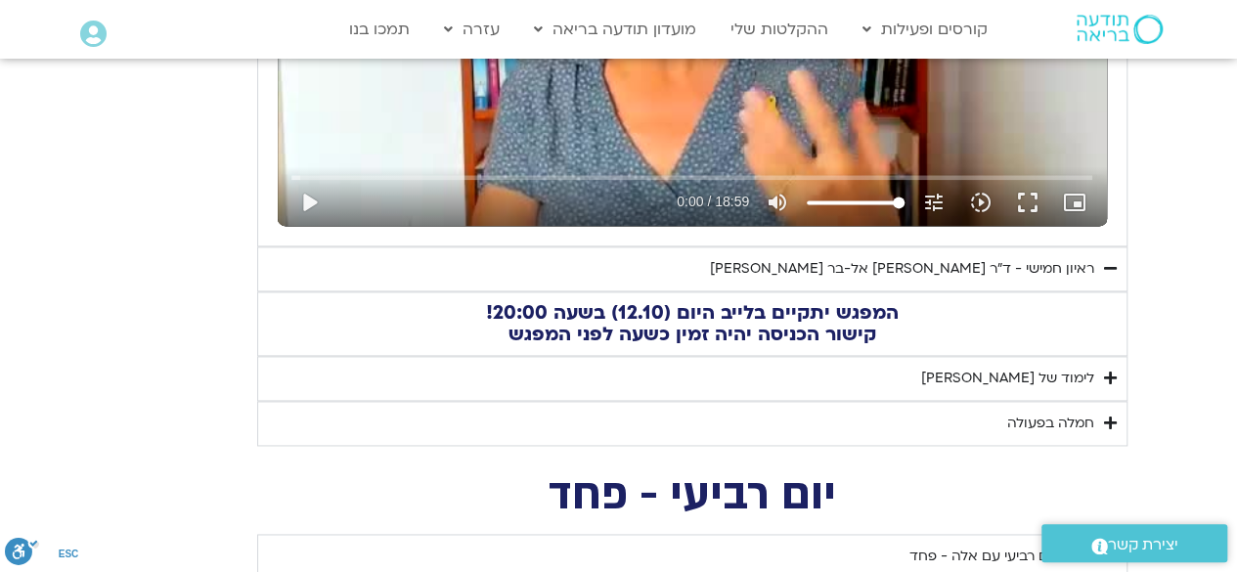
type input "851.4"
type input "1640.5"
type input "851.4"
type input "1640.5"
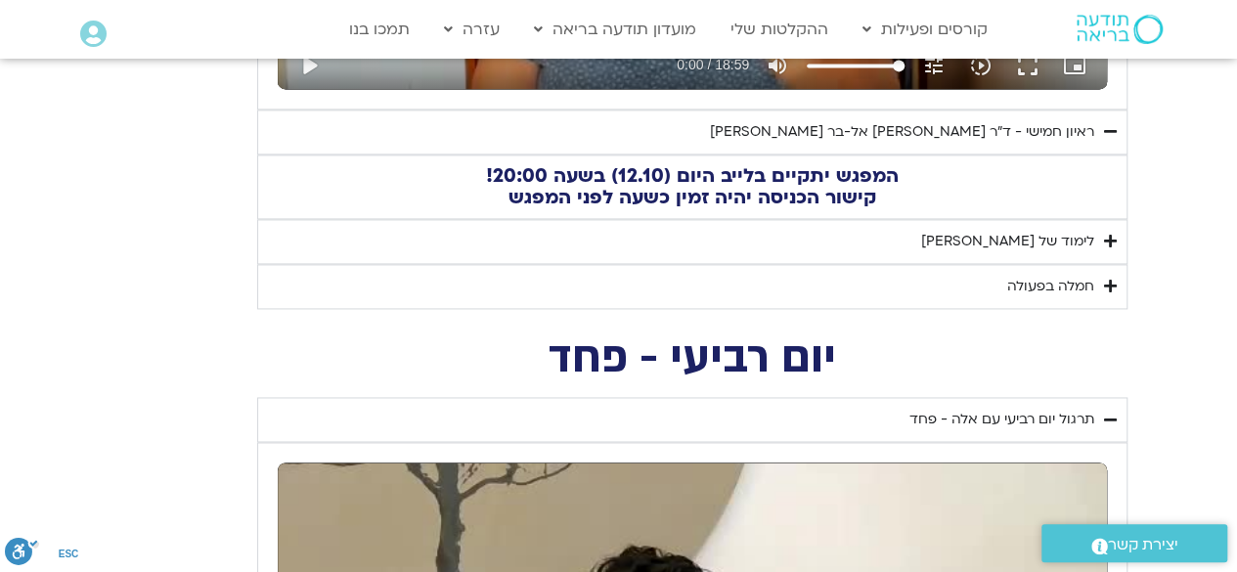
scroll to position [1390, 0]
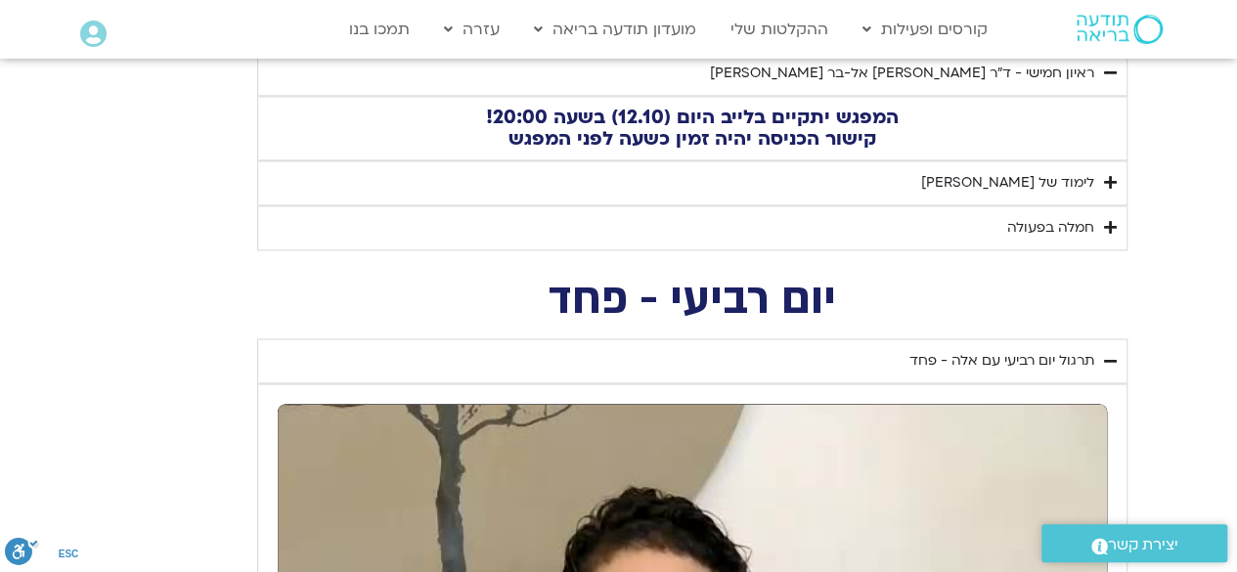
click at [1016, 225] on div "חמלה בפעולה" at bounding box center [1050, 227] width 87 height 23
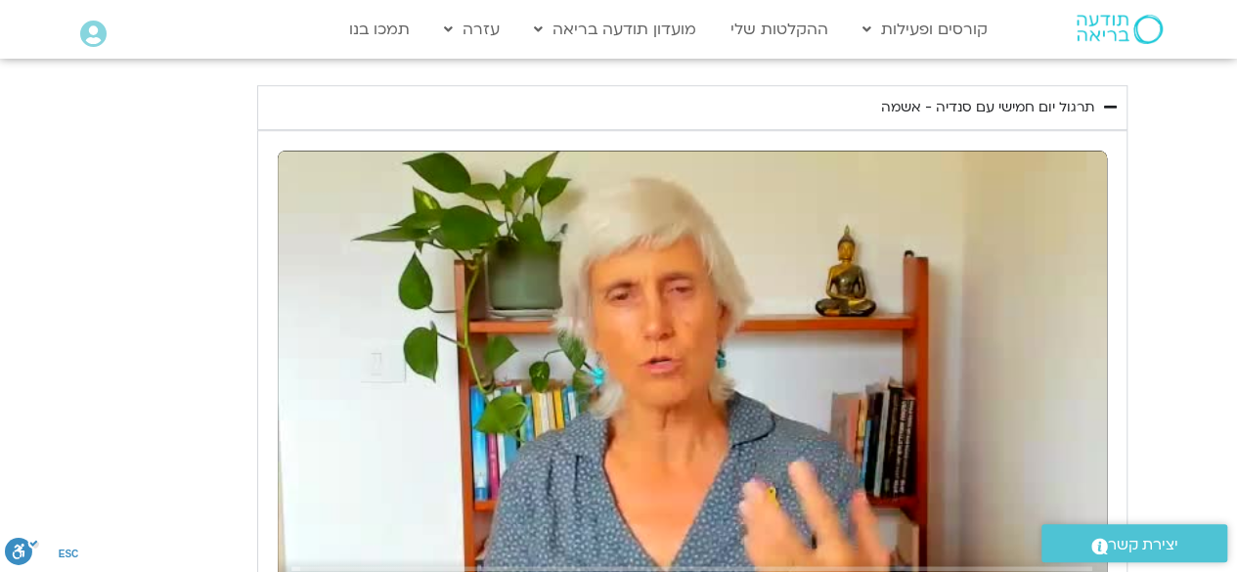
scroll to position [902, 0]
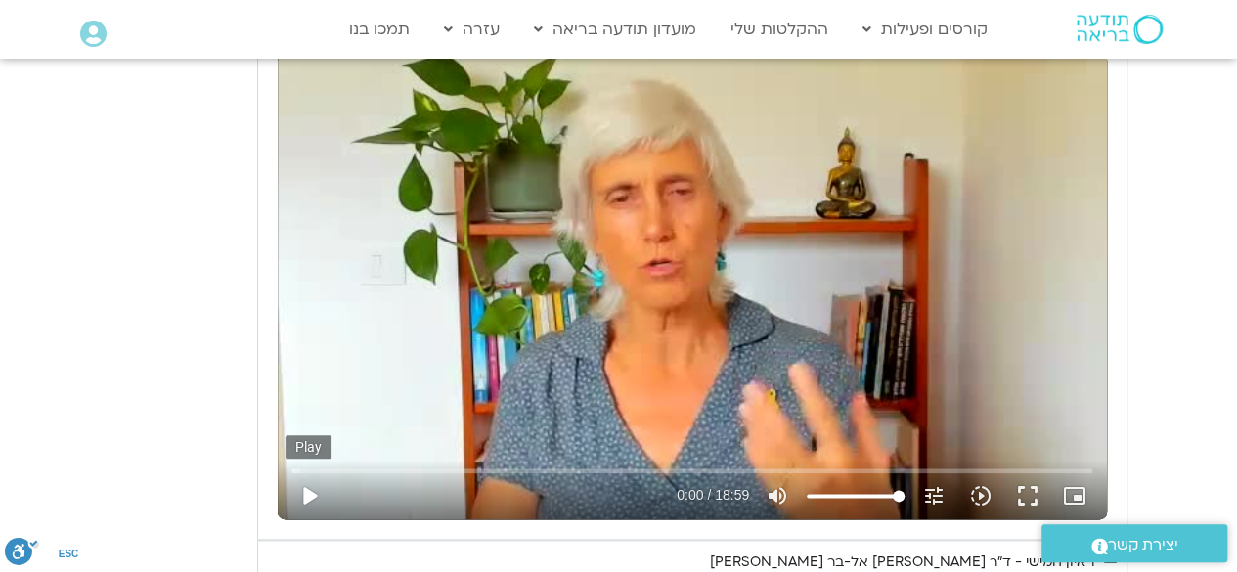
click at [308, 492] on button "play_arrow" at bounding box center [309, 495] width 47 height 47
click at [1021, 496] on button "fullscreen" at bounding box center [1027, 495] width 47 height 47
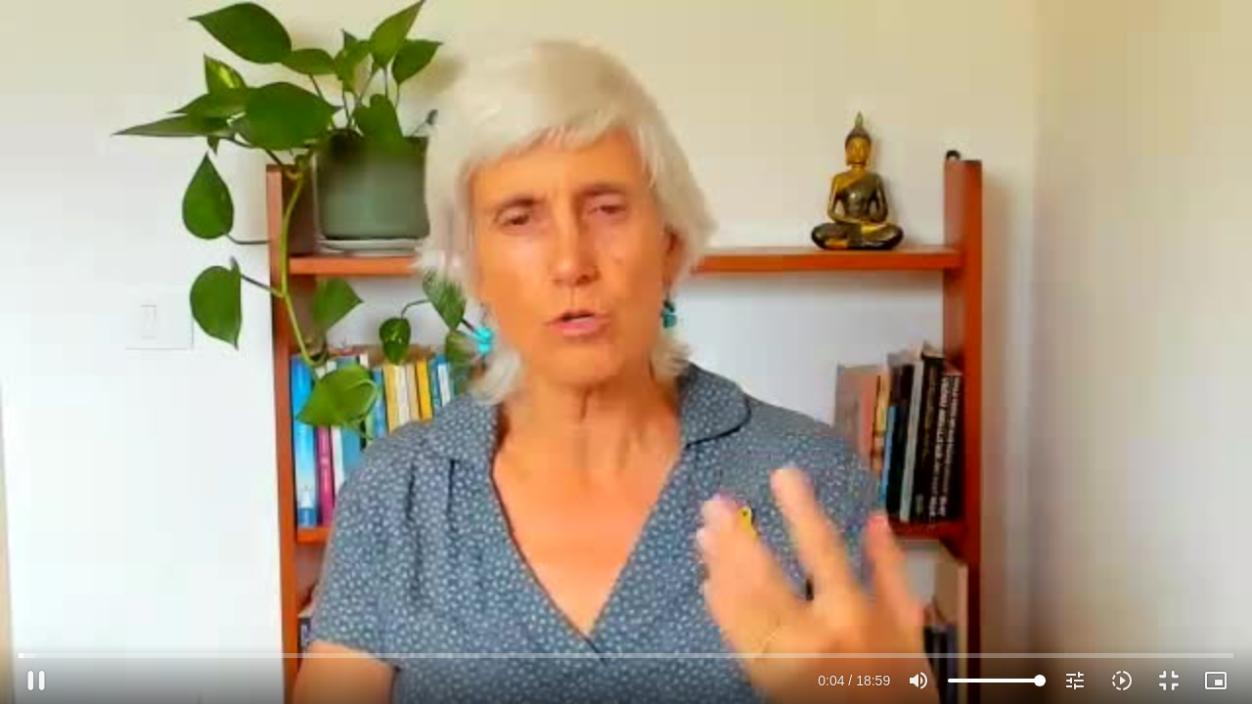
click at [1181, 455] on div "Skip Ad 7:15 pause 0:04 / 18:59 volume_up Mute tune Resolution Auto 240p slow_m…" at bounding box center [626, 352] width 1252 height 704
click at [1179, 455] on div "Skip Ad 7:15 play_arrow 0:04 / 18:59 volume_up Mute tune Resolution Auto 240p s…" at bounding box center [626, 352] width 1252 height 704
click at [550, 362] on div "Skip Ad 10:35 pause 0:37 / 18:59 volume_up Mute tune Resolution Auto 240p slow_…" at bounding box center [626, 352] width 1252 height 704
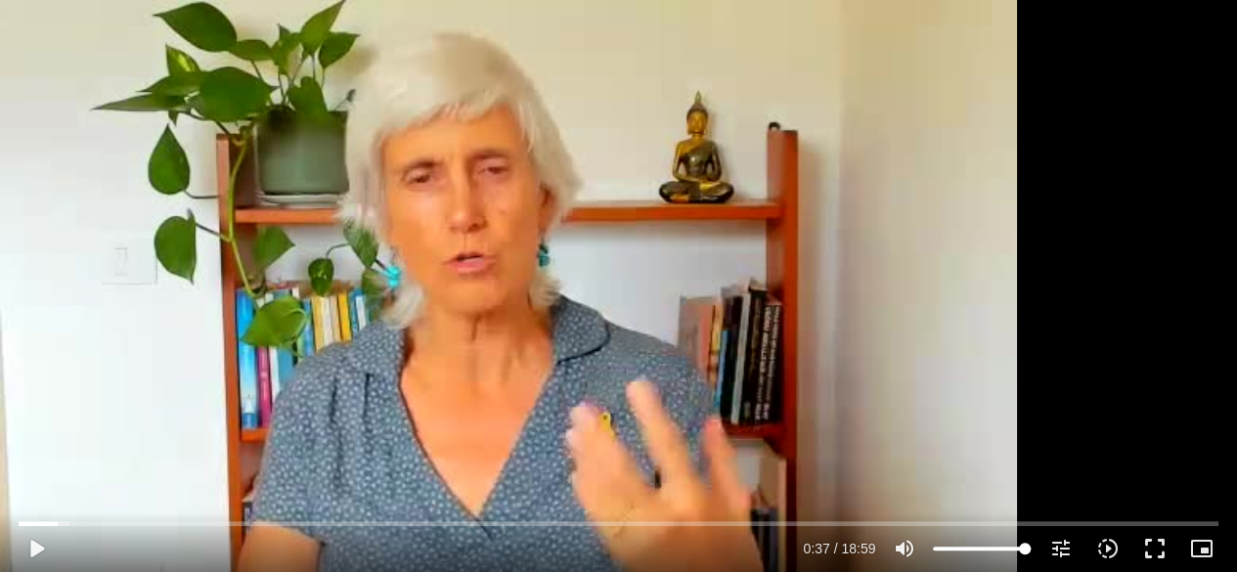
scroll to position [1293, 0]
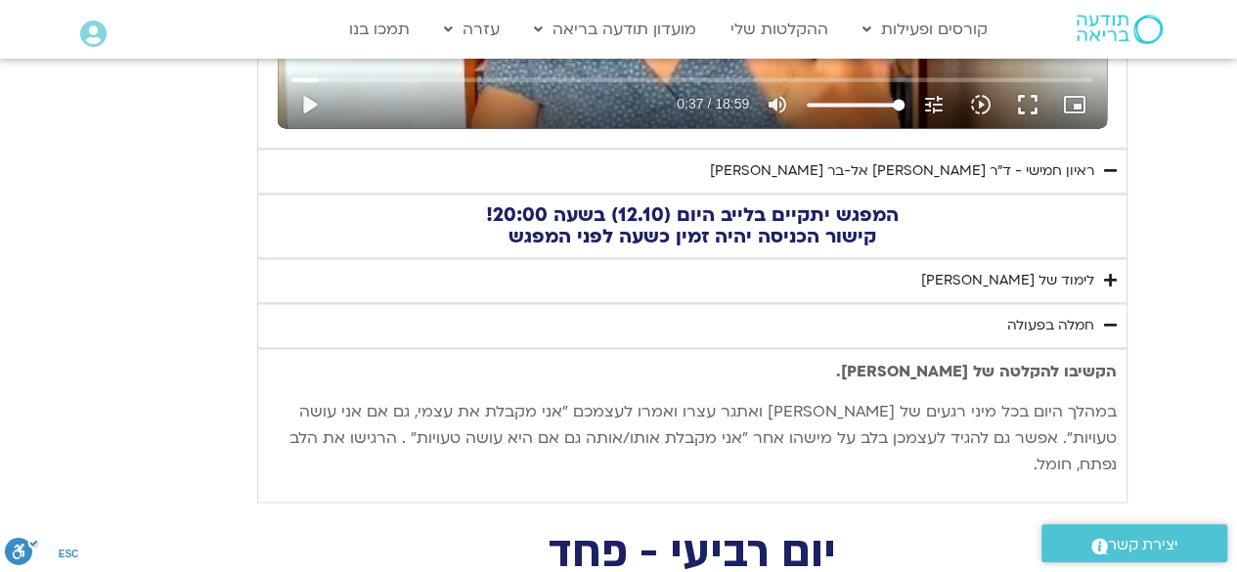
click at [987, 324] on summary "חמלה בפעולה" at bounding box center [692, 325] width 870 height 45
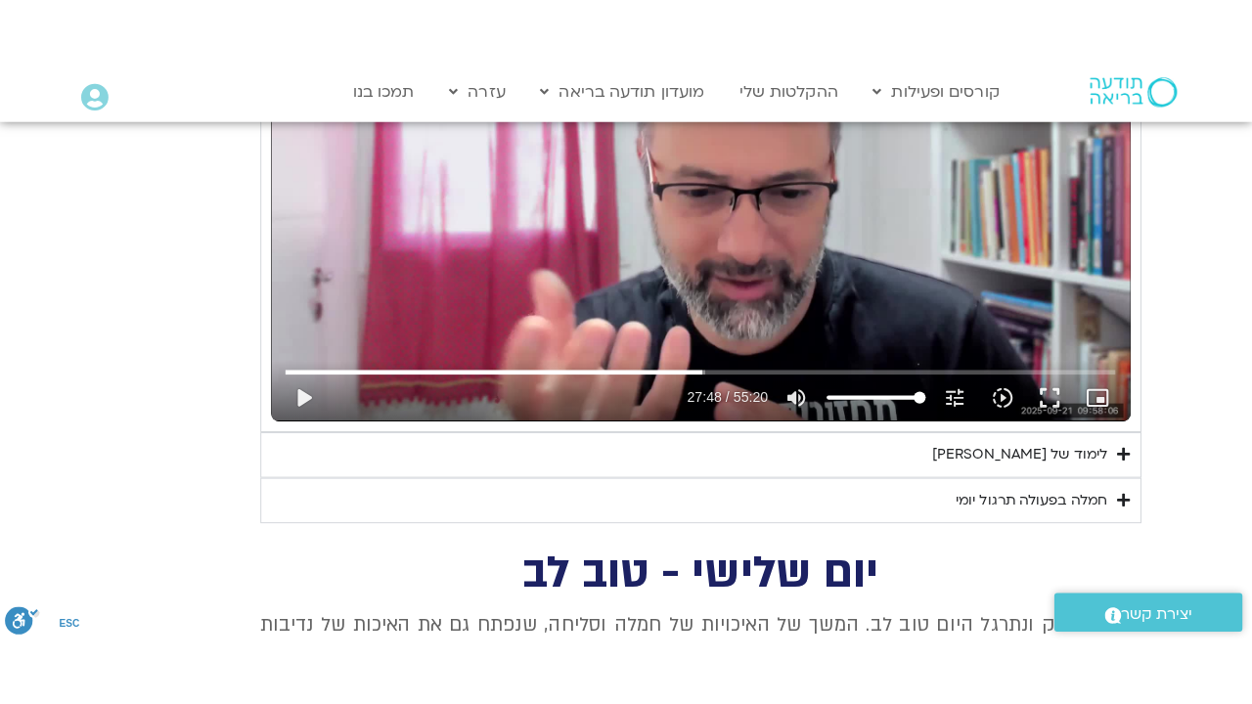
scroll to position [2466, 0]
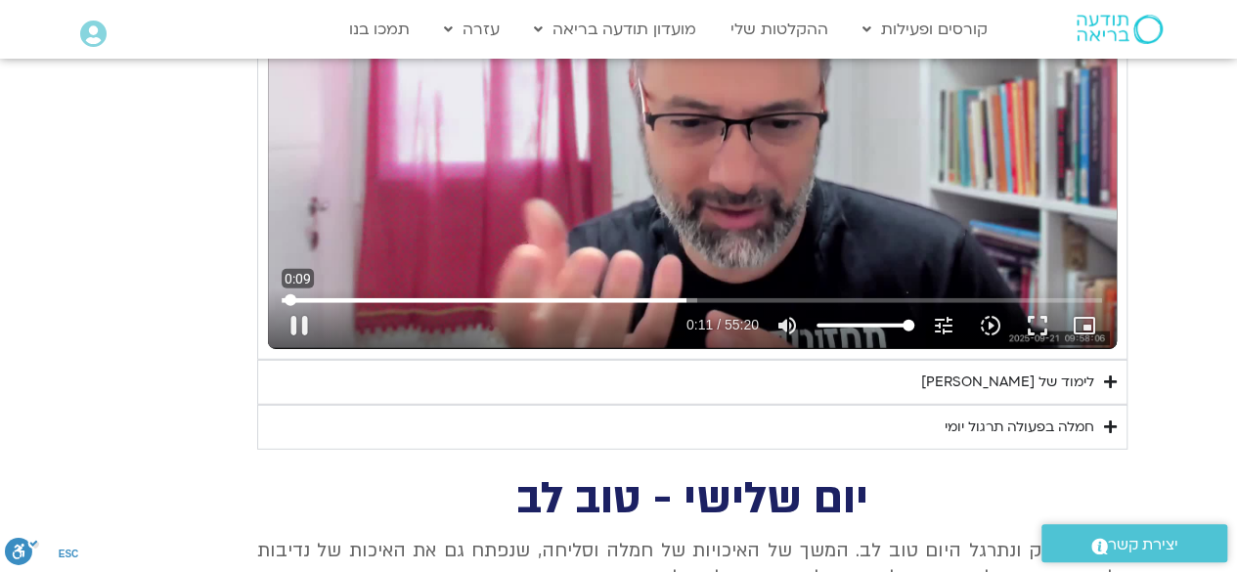
drag, startPoint x: 695, startPoint y: 297, endPoint x: 289, endPoint y: 305, distance: 405.9
click at [289, 305] on input "Seek" at bounding box center [692, 300] width 820 height 12
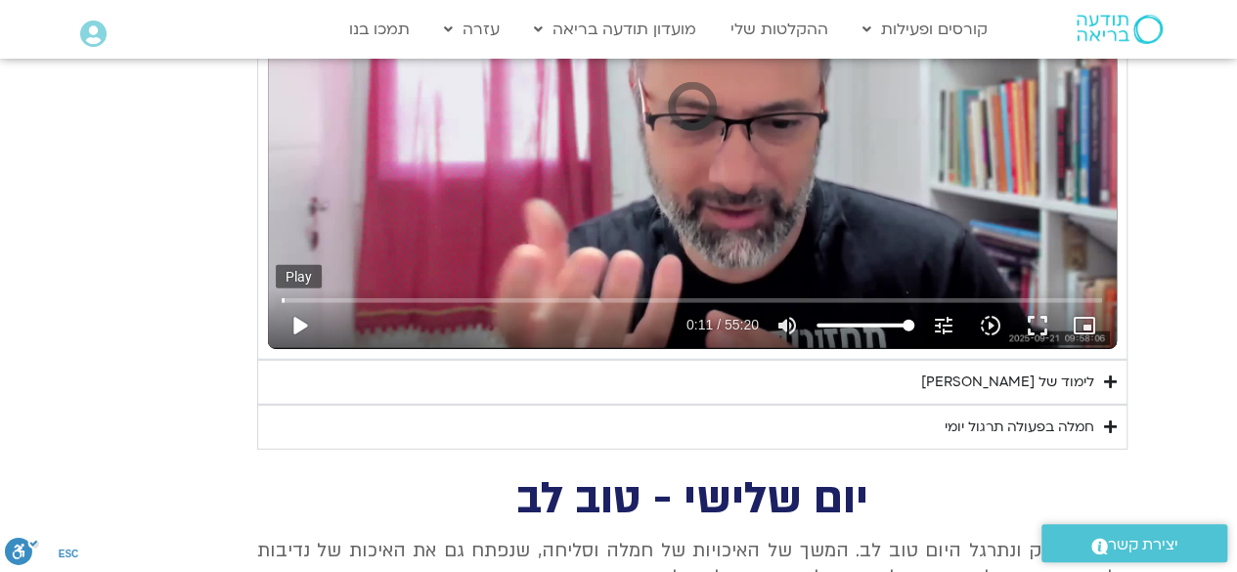
click at [299, 317] on button "play_arrow" at bounding box center [299, 325] width 47 height 47
click at [299, 317] on button "pause" at bounding box center [299, 325] width 47 height 47
click at [293, 319] on button "play_arrow" at bounding box center [299, 325] width 47 height 47
click at [1034, 320] on button "fullscreen" at bounding box center [1037, 325] width 47 height 47
